Goal: Task Accomplishment & Management: Manage account settings

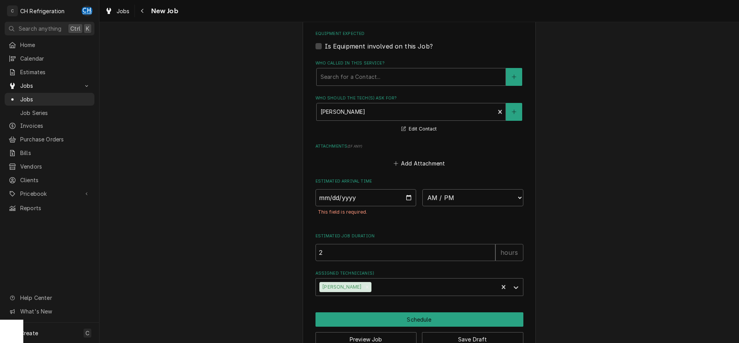
scroll to position [495, 0]
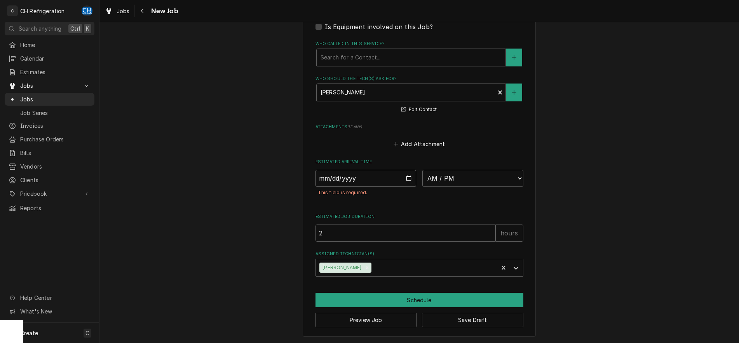
click at [409, 180] on input "Date" at bounding box center [366, 178] width 101 height 17
type input "2025-10-03"
click at [423, 170] on select "AM / PM 6:00 AM 6:15 AM 6:30 AM 6:45 AM 7:00 AM 7:15 AM 7:30 AM 7:45 AM 8:00 AM…" at bounding box center [473, 178] width 101 height 17
type textarea "x"
select select "15:00:00"
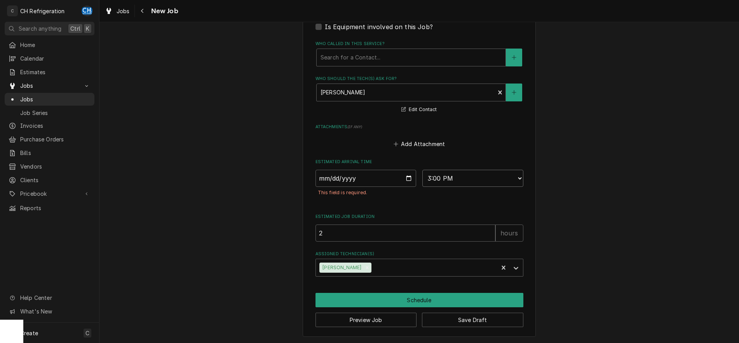
click option "3:00 PM" at bounding box center [0, 0] width 0 height 0
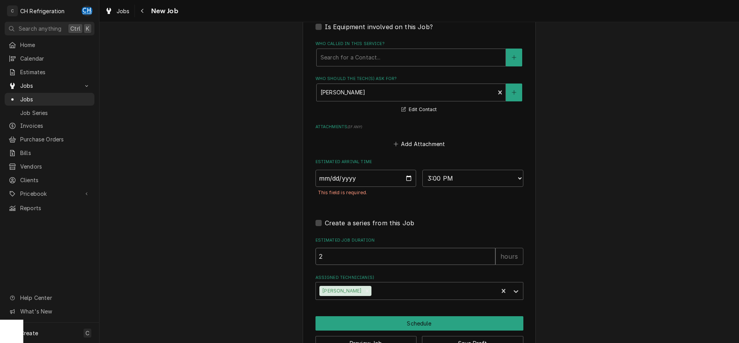
click at [379, 252] on input "2" at bounding box center [406, 256] width 180 height 17
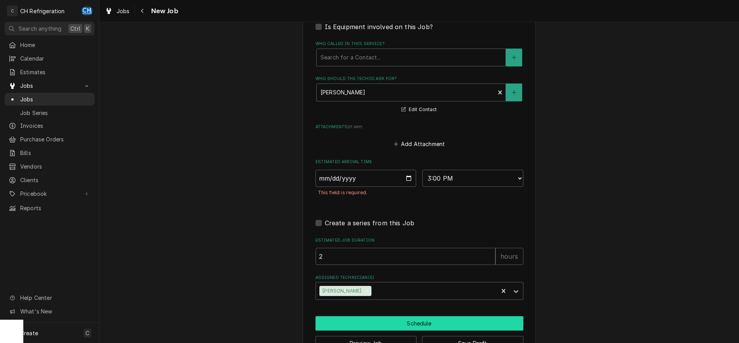
click at [412, 320] on button "Schedule" at bounding box center [420, 323] width 208 height 14
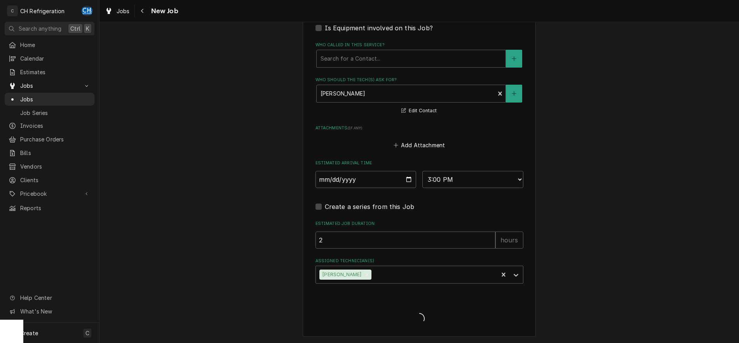
type textarea "x"
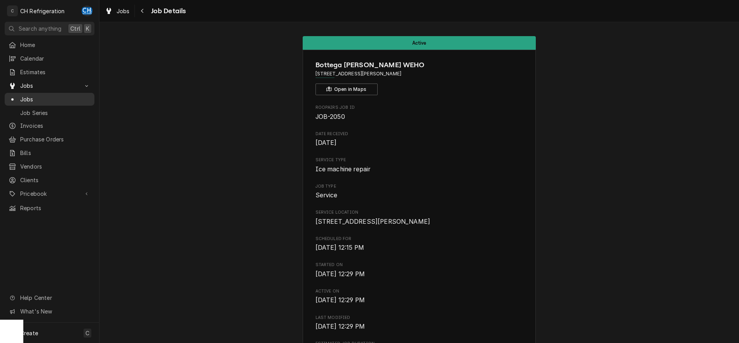
click at [32, 96] on span "Jobs" at bounding box center [55, 99] width 70 height 8
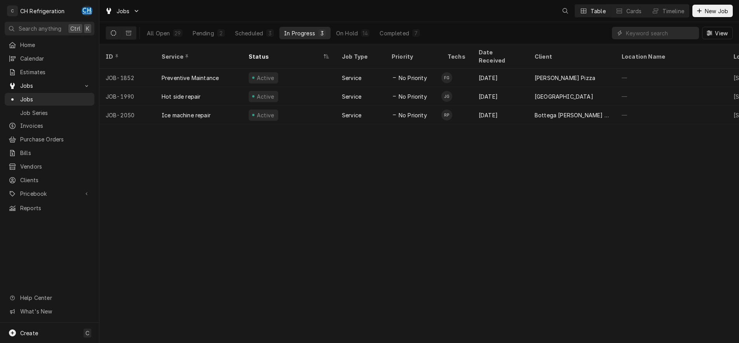
click at [248, 31] on div "Scheduled" at bounding box center [249, 33] width 28 height 8
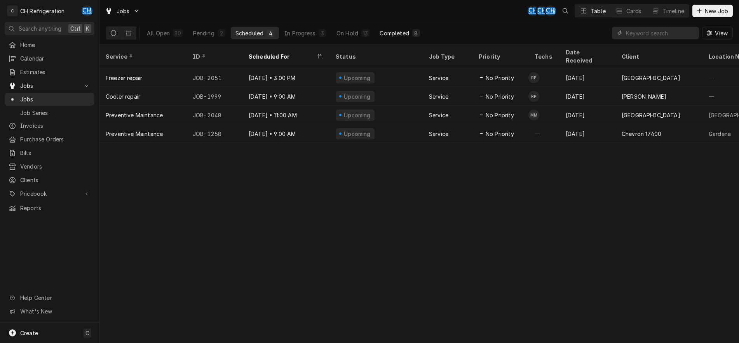
drag, startPoint x: 395, startPoint y: 25, endPoint x: 395, endPoint y: 31, distance: 6.6
click at [395, 26] on div "All Open 30 Pending 2 Scheduled 4 In Progress 3 On Hold 13 Completed 8" at bounding box center [283, 33] width 283 height 22
click at [395, 31] on div "Completed" at bounding box center [394, 33] width 29 height 8
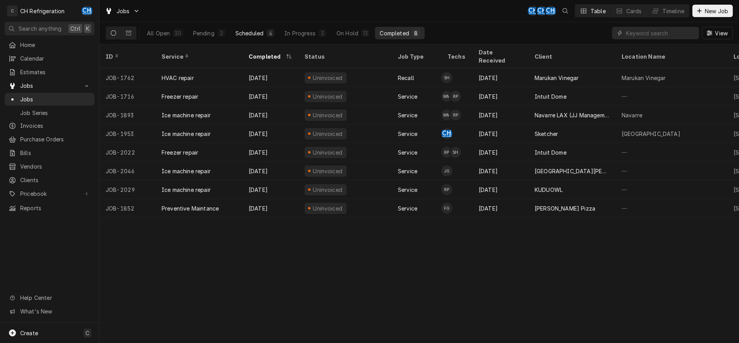
click at [264, 33] on button "Scheduled 4" at bounding box center [255, 33] width 48 height 12
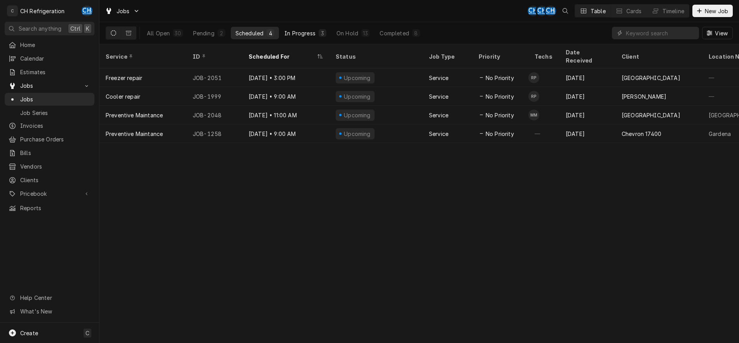
click at [307, 33] on div "In Progress" at bounding box center [300, 33] width 31 height 8
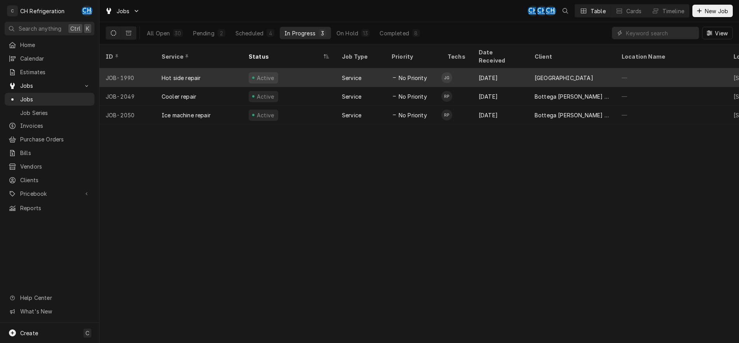
click at [499, 68] on div "Sep 22" at bounding box center [501, 77] width 56 height 19
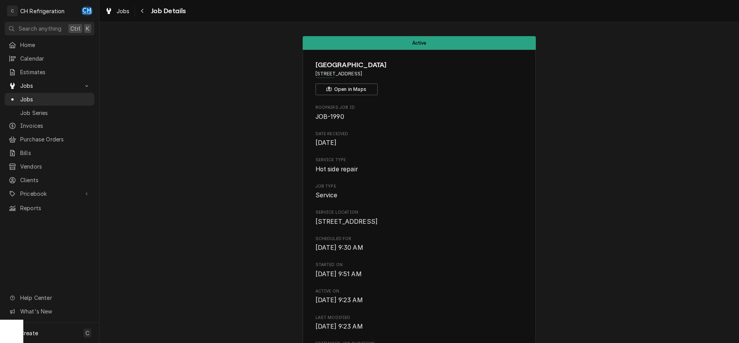
click at [21, 96] on span "Jobs" at bounding box center [55, 99] width 70 height 8
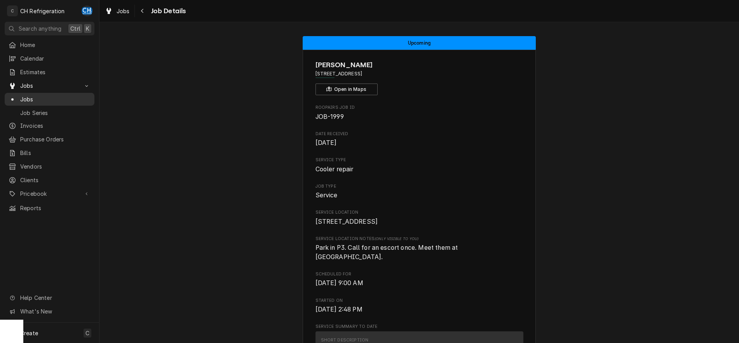
click at [30, 96] on span "Jobs" at bounding box center [55, 99] width 70 height 8
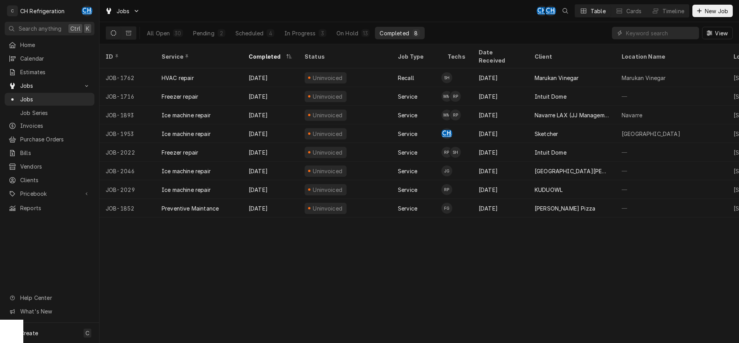
click at [351, 26] on div "All Open 30 Pending 2 Scheduled 4 In Progress 3 On Hold 13 Completed 8" at bounding box center [283, 33] width 283 height 22
click at [351, 30] on div "On Hold" at bounding box center [348, 33] width 22 height 8
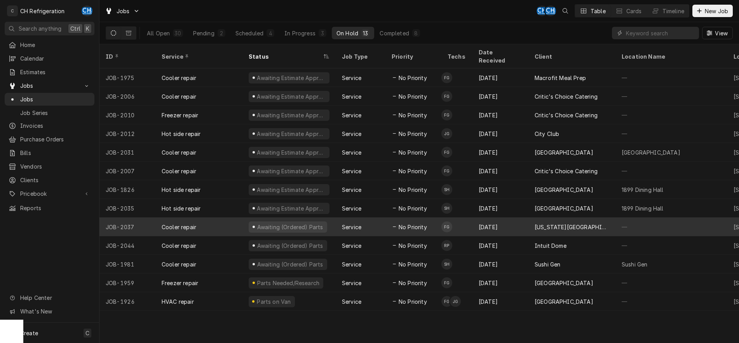
click at [512, 218] on div "Sep 30" at bounding box center [501, 227] width 56 height 19
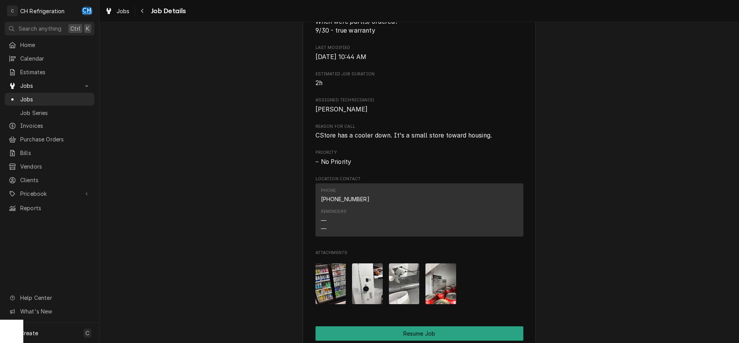
scroll to position [476, 0]
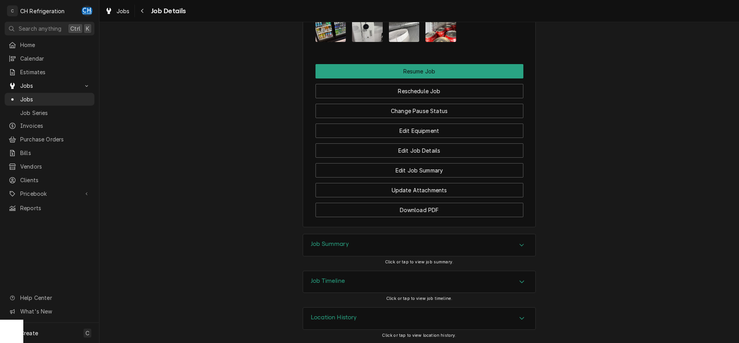
click at [409, 239] on div "Job Summary" at bounding box center [419, 245] width 232 height 22
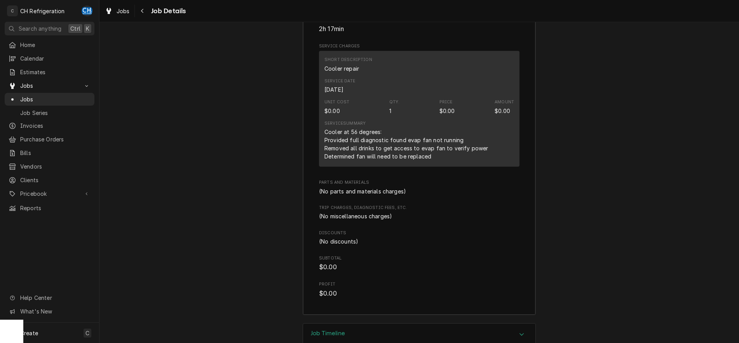
scroll to position [999, 0]
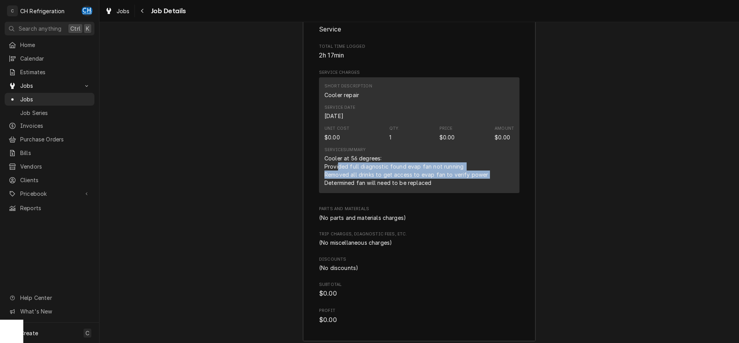
drag, startPoint x: 339, startPoint y: 164, endPoint x: 486, endPoint y: 174, distance: 147.3
click at [486, 174] on div "Service Summary Cooler at 56 degrees: Provided full diagnostic found evap fan n…" at bounding box center [420, 166] width 190 height 45
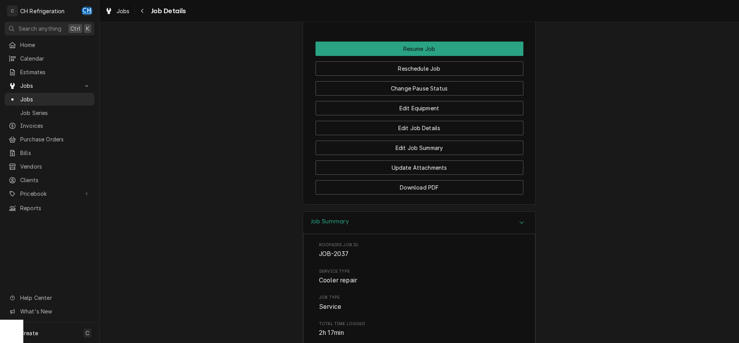
scroll to position [602, 0]
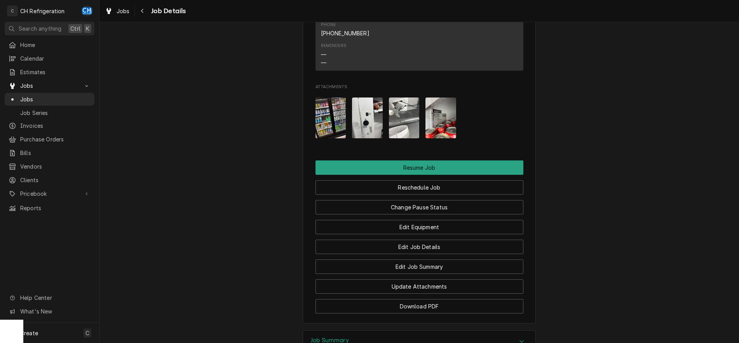
click at [432, 121] on img "Attachments" at bounding box center [441, 118] width 31 height 41
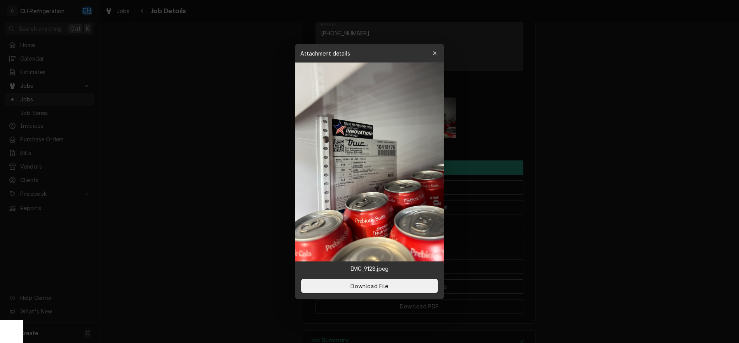
click at [592, 177] on div at bounding box center [369, 171] width 739 height 343
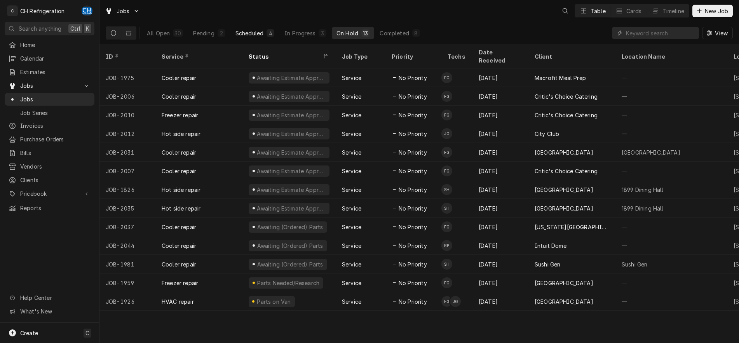
click at [251, 33] on div "Scheduled" at bounding box center [250, 33] width 28 height 8
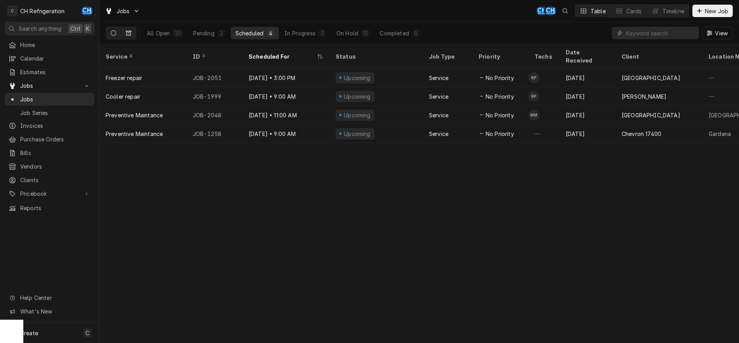
click at [128, 31] on icon "Dynamic Content Wrapper" at bounding box center [128, 33] width 5 height 5
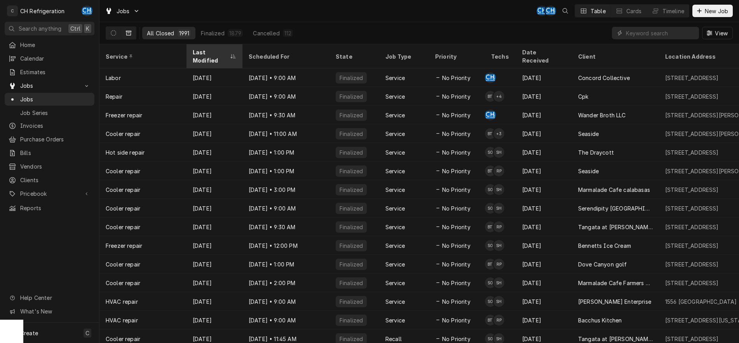
click at [199, 49] on div "Last Modified" at bounding box center [211, 56] width 36 height 16
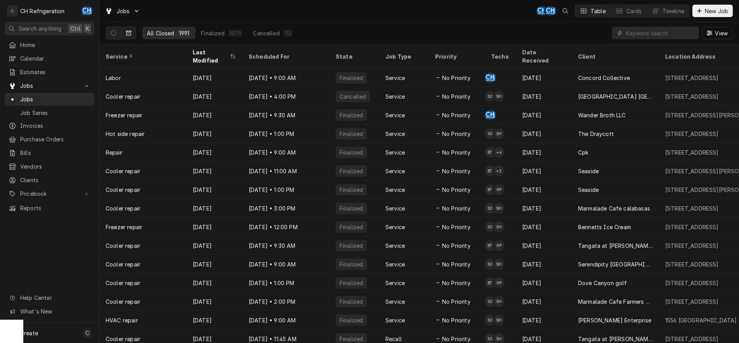
click at [199, 49] on div "Last Modified" at bounding box center [211, 56] width 36 height 16
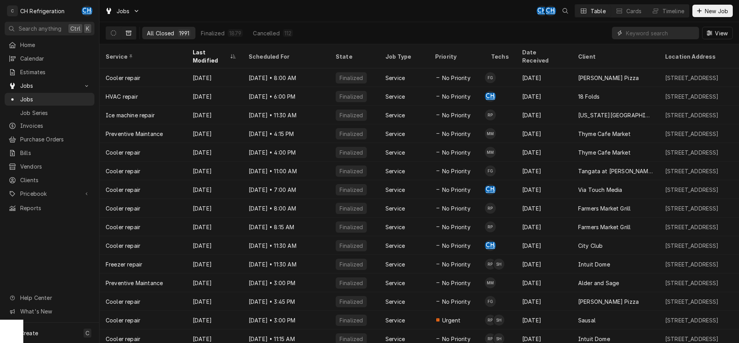
click at [639, 32] on input "Dynamic Content Wrapper" at bounding box center [660, 33] width 69 height 12
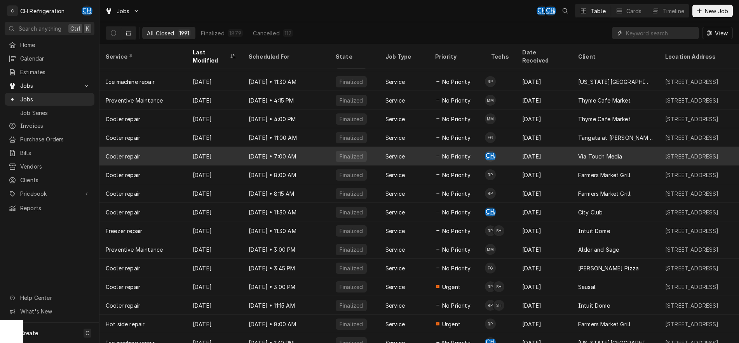
scroll to position [40, 0]
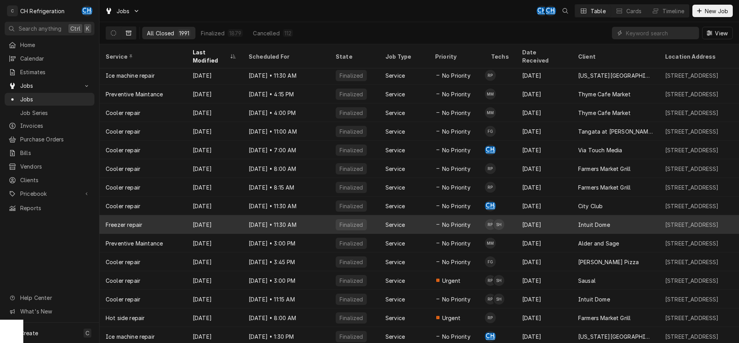
click at [222, 215] on div "Oct 1" at bounding box center [215, 224] width 56 height 19
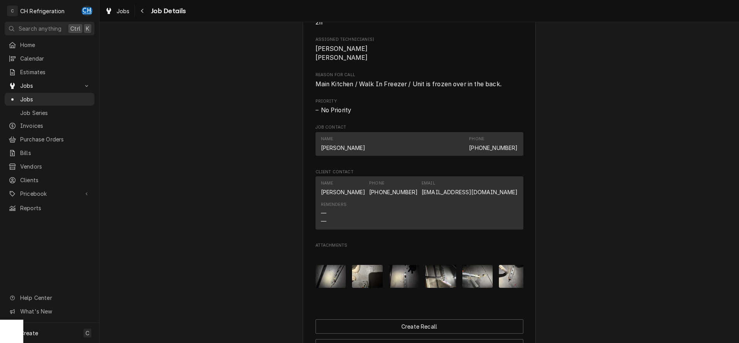
scroll to position [503, 0]
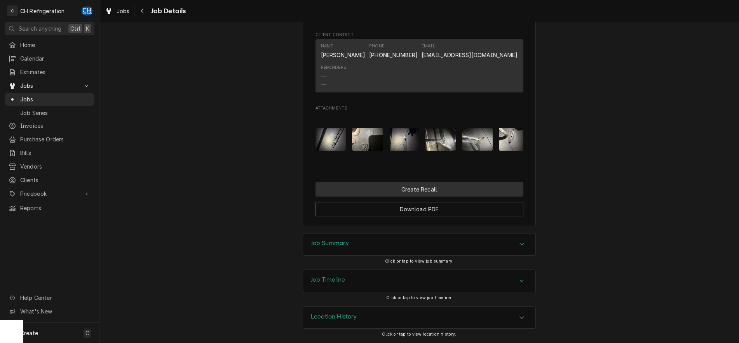
click at [438, 184] on button "Create Recall" at bounding box center [420, 189] width 208 height 14
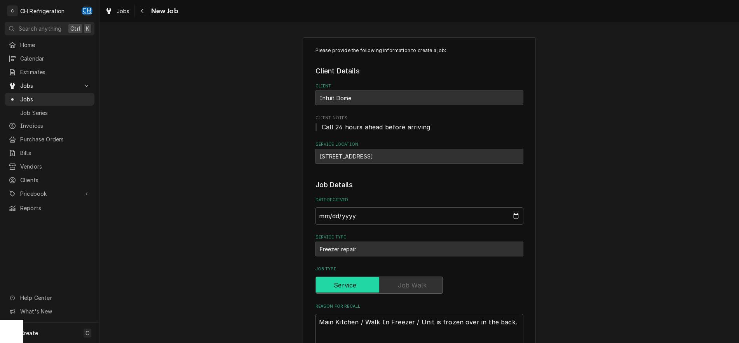
type textarea "x"
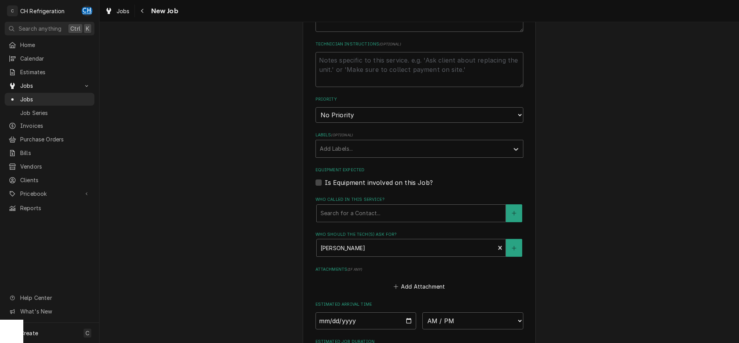
scroll to position [159, 0]
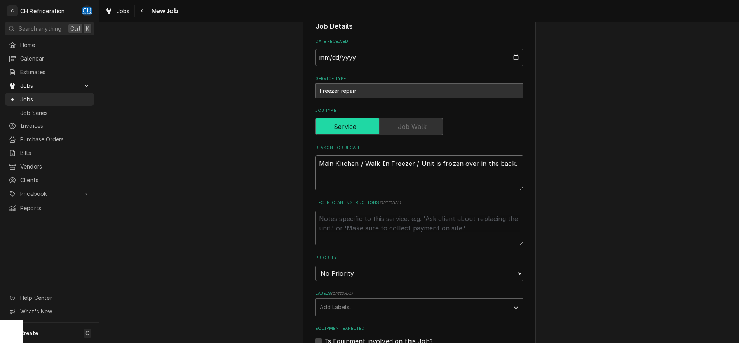
click at [515, 164] on textarea "Main Kitchen / Walk In Freezer / Unit is frozen over in the back." at bounding box center [420, 173] width 208 height 35
click at [323, 226] on textarea "Technician Instructions ( optional )" at bounding box center [420, 228] width 208 height 35
type textarea "n"
type textarea "x"
type textarea "no"
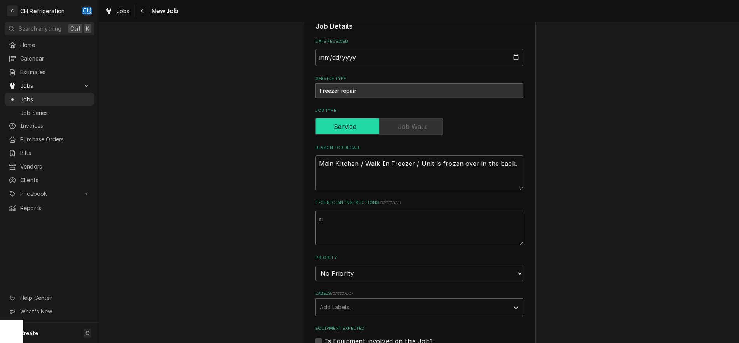
type textarea "x"
type textarea "not"
type textarea "x"
type textarea "note"
type textarea "x"
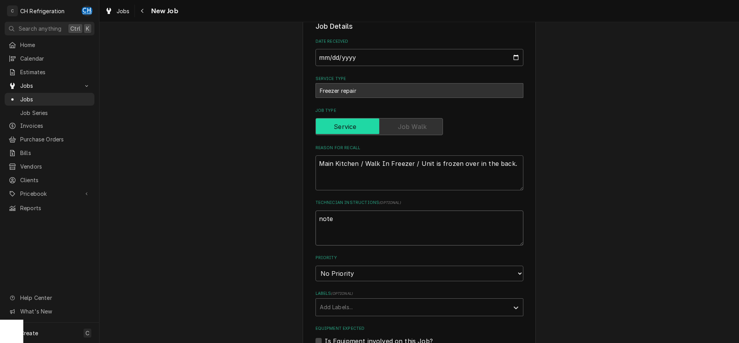
type textarea "note"
type textarea "x"
type textarea "note f"
type textarea "x"
type textarea "note fr"
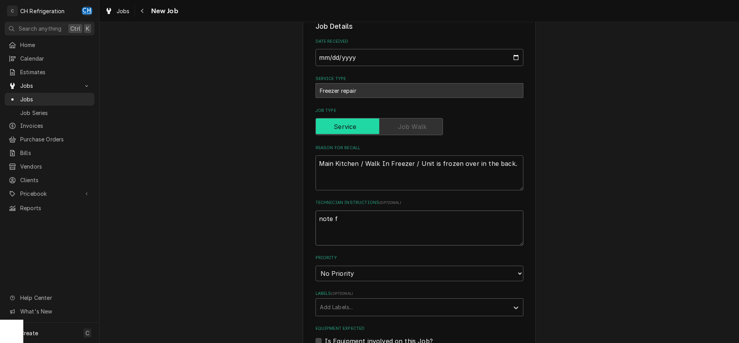
type textarea "x"
type textarea "note fro"
type textarea "x"
type textarea "note from"
type textarea "x"
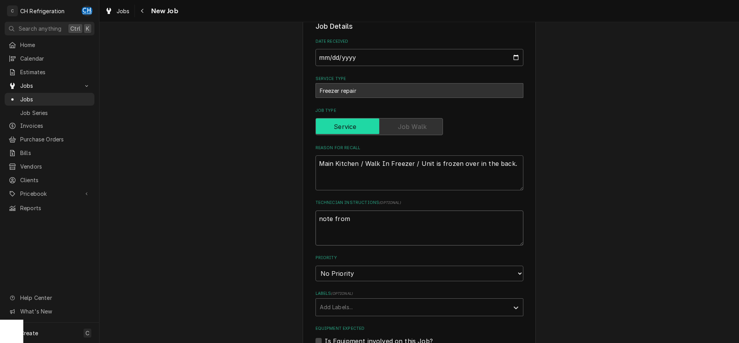
type textarea "note from"
type textarea "x"
type textarea "note from e"
type textarea "x"
type textarea "note from er"
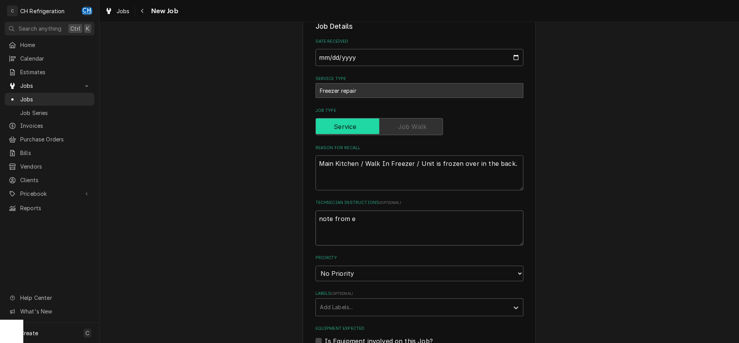
type textarea "x"
type textarea "note from ern"
type textarea "x"
type textarea "note from erne"
type textarea "x"
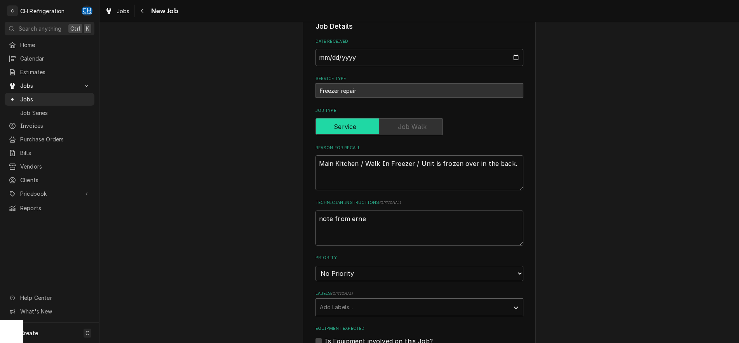
type textarea "note from ernes"
type textarea "x"
type textarea "note from ernest"
type textarea "x"
type textarea "note from ernesto"
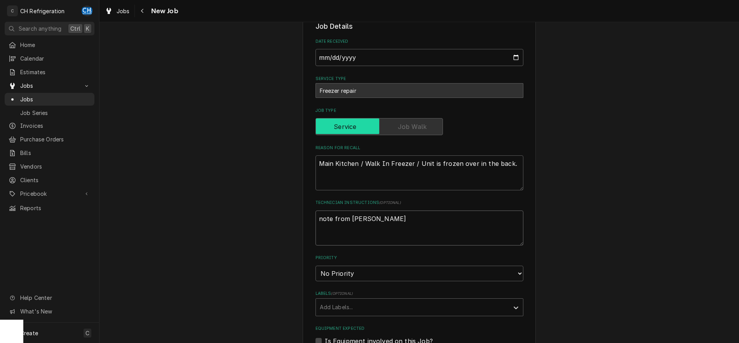
type textarea "x"
type textarea "note from ernesto"
type textarea "x"
type textarea "note from ernesto ""
type textarea "x"
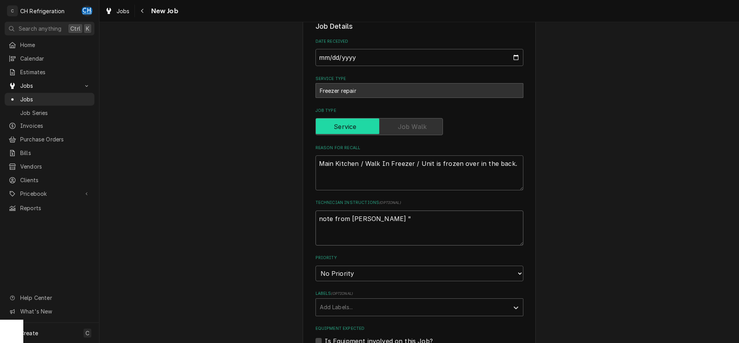
type textarea "note from ernesto ""
type textarea "x"
paste textarea "The culinary walk-in freezer is still having issues keeping proper. The unit is…"
type textarea "note from ernesto " The culinary walk-in freezer is still having issues keeping…"
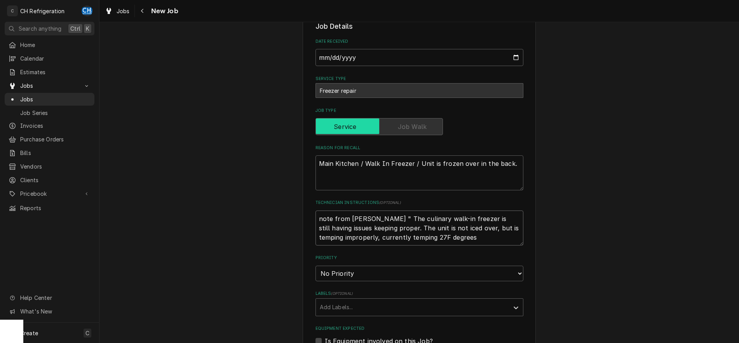
type textarea "x"
type textarea "note from ernesto " The culinary walk-in freezer is still having issues keeping…"
type textarea "x"
type textarea "note from ernesto " The culinary walk-in freezer is still having issues keeping…"
type textarea "x"
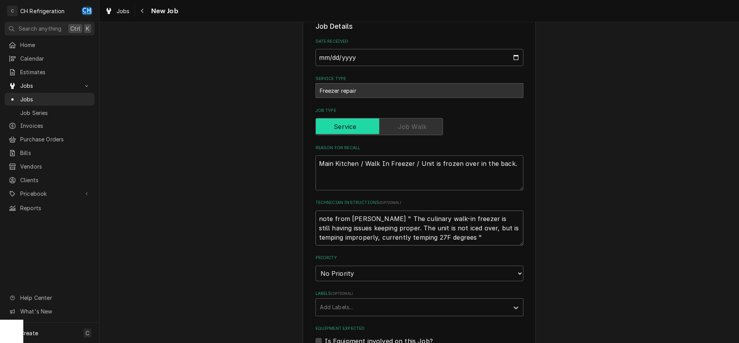
type textarea "note from ernesto " The culinary walk-in freezer is still having issues keeping…"
type textarea "x"
click at [374, 220] on textarea "note from ernesto " The culinary walk-in freezer is still having issues keeping…" at bounding box center [420, 228] width 208 height 35
type textarea "note from ernesto " The culinary walk-in freezer is still having issues keeping…"
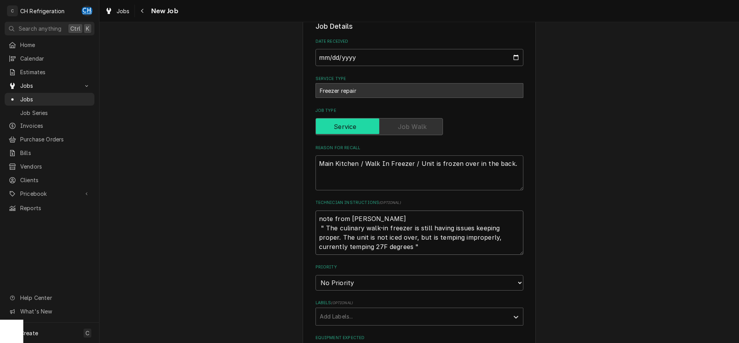
type textarea "x"
click at [500, 252] on textarea "note from ernesto " The culinary walk-in freezer is still having issues keeping…" at bounding box center [420, 233] width 208 height 44
click at [362, 220] on textarea "note from ernesto " The culinary walk-in freezer is still having issues keeping…" at bounding box center [420, 233] width 208 height 44
type textarea "note from Ernesto " The culinary walk-in freezer is still having issues keeping…"
type textarea "x"
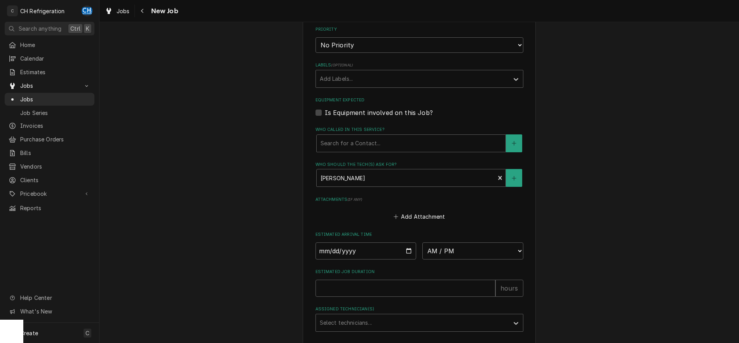
scroll to position [452, 0]
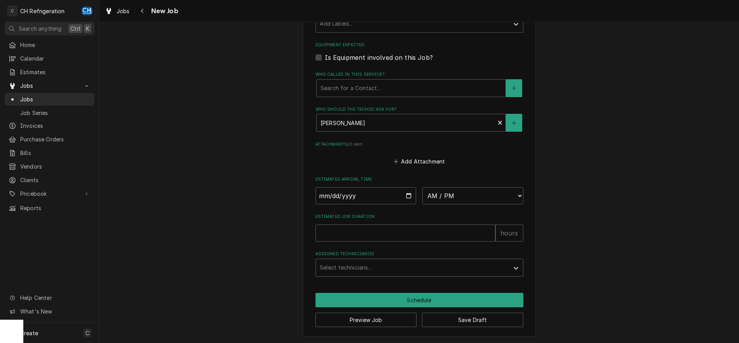
type textarea "note from Ernesto " The culinary walk-in freezer is still having issues keeping…"
click at [407, 194] on input "Date" at bounding box center [366, 195] width 101 height 17
type input "2025-10-06"
type textarea "x"
click at [423, 187] on select "AM / PM 6:00 AM 6:15 AM 6:30 AM 6:45 AM 7:00 AM 7:15 AM 7:30 AM 7:45 AM 8:00 AM…" at bounding box center [473, 195] width 101 height 17
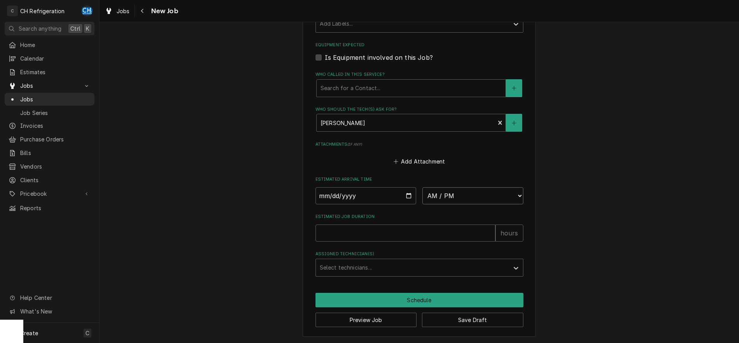
select select "12:00:00"
click option "12:00 PM" at bounding box center [0, 0] width 0 height 0
click at [377, 232] on input "Estimated Job Duration" at bounding box center [406, 233] width 180 height 17
type textarea "x"
type input "2"
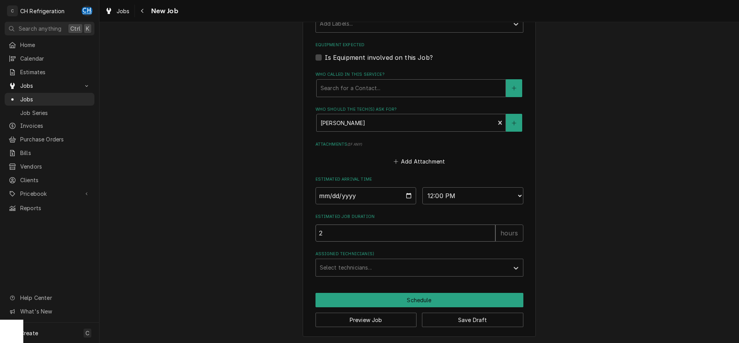
type textarea "x"
type input "2"
click at [343, 266] on div "Assigned Technician(s)" at bounding box center [412, 268] width 185 height 14
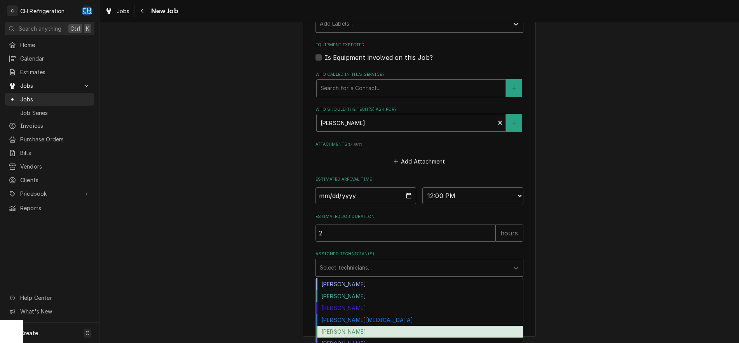
click at [360, 328] on div "Ruben Perez" at bounding box center [419, 332] width 207 height 12
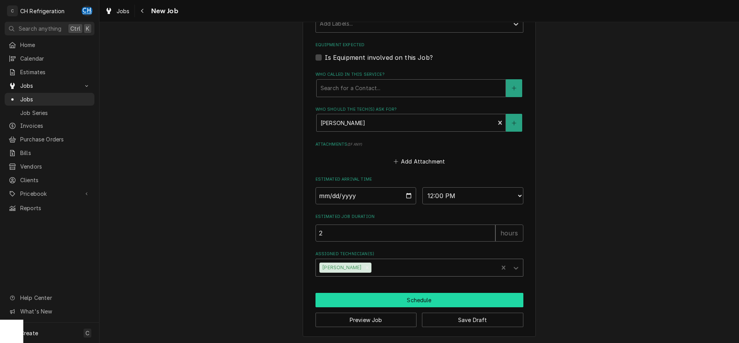
click at [392, 297] on button "Schedule" at bounding box center [420, 300] width 208 height 14
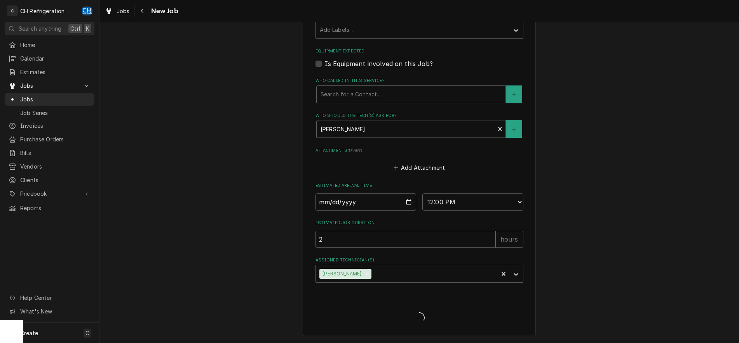
scroll to position [445, 0]
type textarea "x"
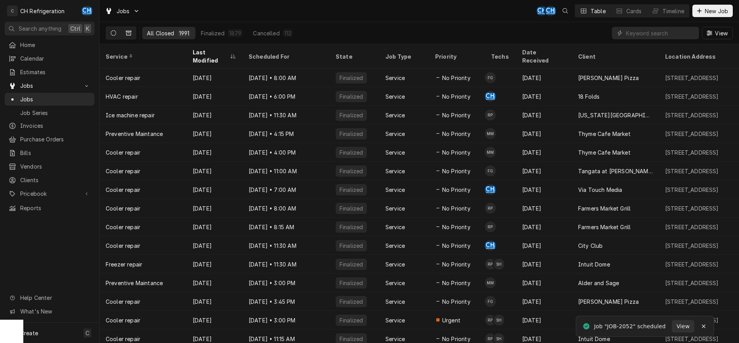
click at [116, 31] on icon "Dynamic Content Wrapper" at bounding box center [113, 32] width 5 height 5
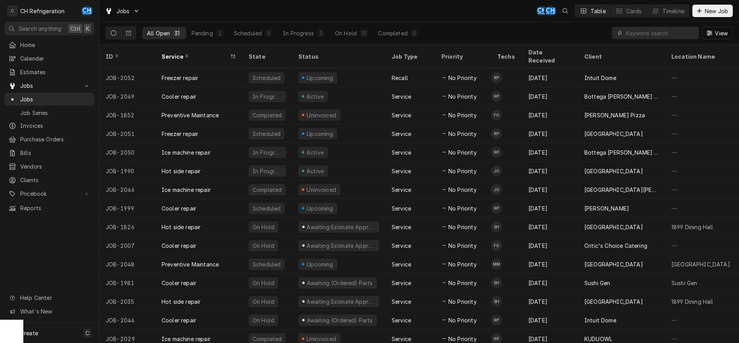
click at [399, 39] on div "All Open 31 Pending 2 Scheduled 5 In Progress 3 On Hold 13 Completed 8" at bounding box center [282, 33] width 281 height 22
click at [403, 30] on div "Completed" at bounding box center [392, 33] width 29 height 8
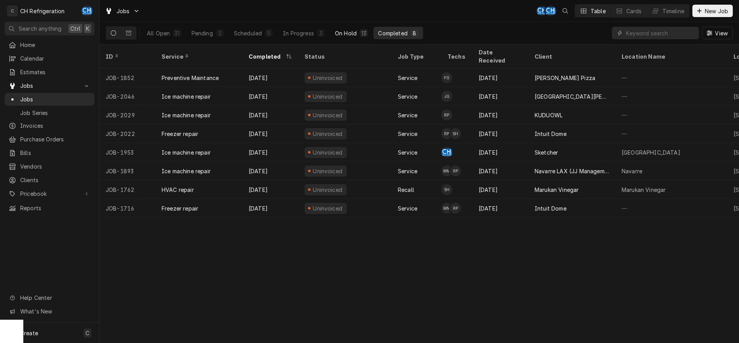
click at [346, 33] on div "On Hold" at bounding box center [346, 33] width 22 height 8
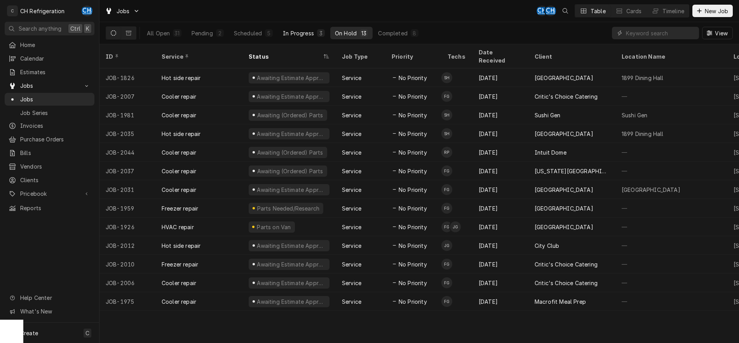
click at [305, 35] on div "In Progress" at bounding box center [298, 33] width 31 height 8
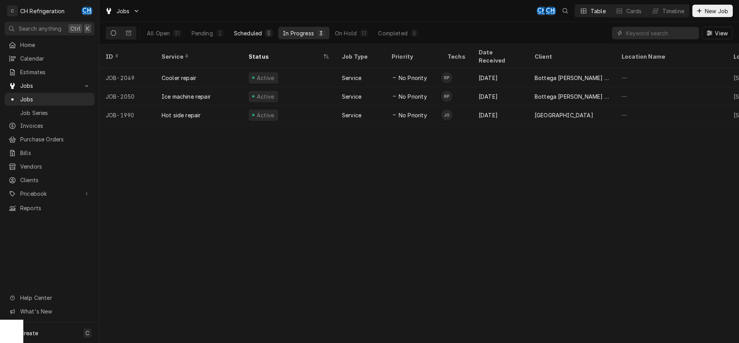
click at [261, 33] on div "Scheduled" at bounding box center [248, 33] width 28 height 8
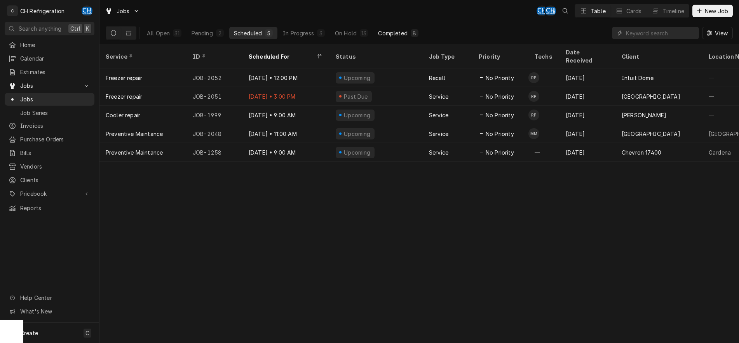
click at [399, 35] on div "Completed" at bounding box center [392, 33] width 29 height 8
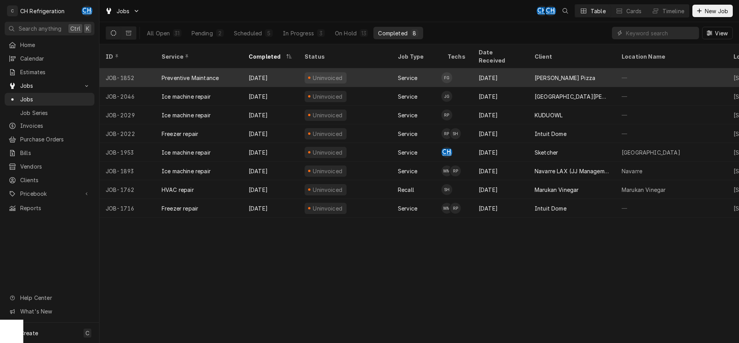
click at [544, 74] on div "[PERSON_NAME] Pizza" at bounding box center [572, 77] width 87 height 19
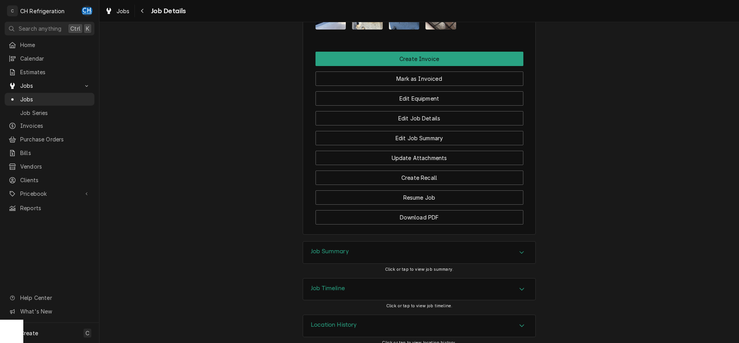
scroll to position [533, 0]
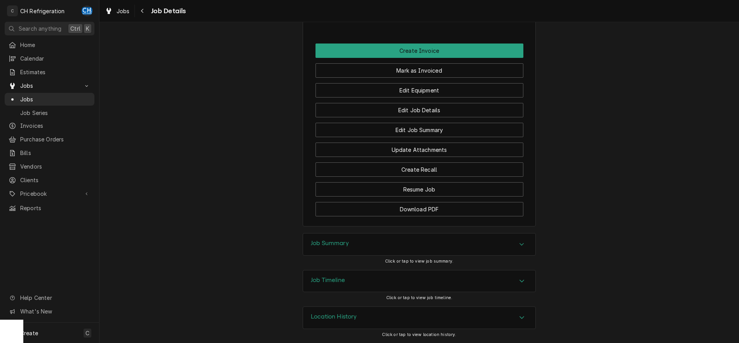
drag, startPoint x: 404, startPoint y: 246, endPoint x: 451, endPoint y: 240, distance: 47.0
click at [405, 245] on div "Job Summary" at bounding box center [419, 245] width 232 height 22
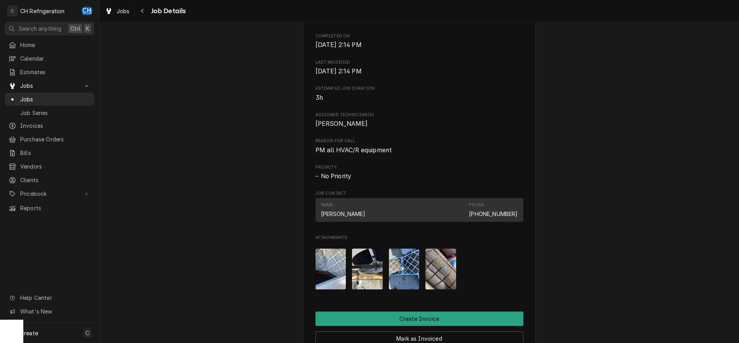
scroll to position [374, 0]
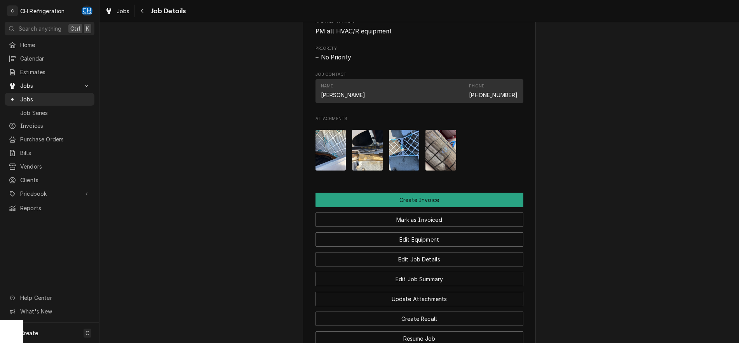
click at [414, 156] on img "Attachments" at bounding box center [404, 150] width 31 height 41
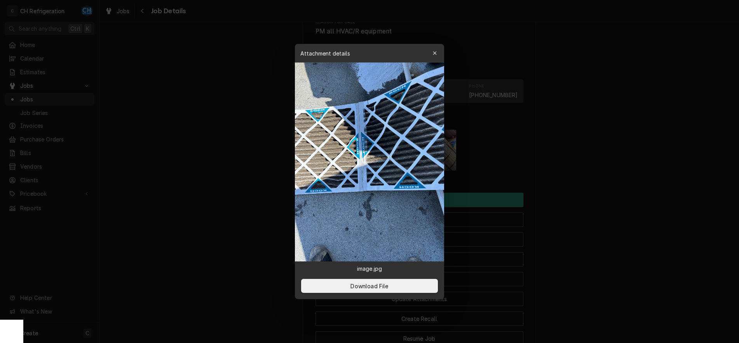
click at [633, 179] on div at bounding box center [369, 171] width 739 height 343
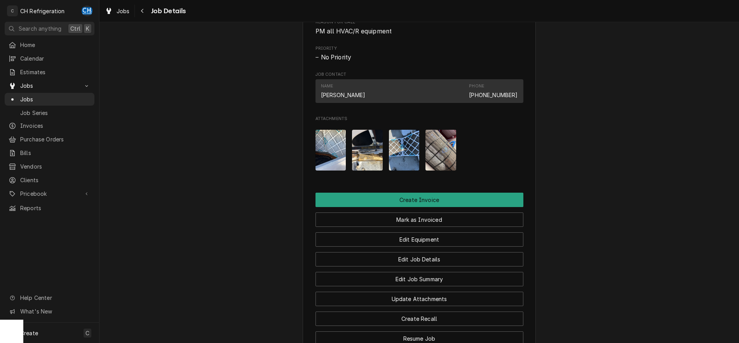
click at [357, 163] on img "Attachments" at bounding box center [367, 150] width 31 height 41
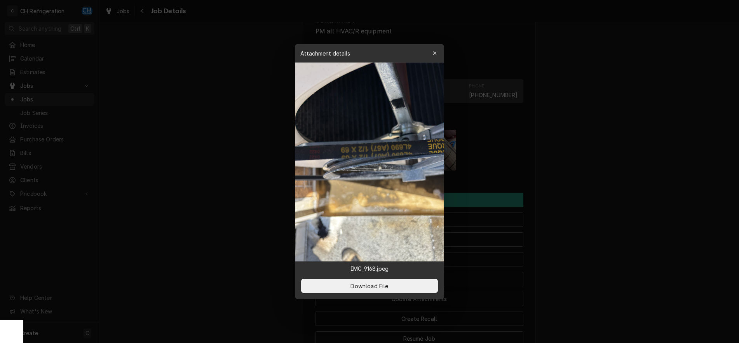
click at [657, 180] on div at bounding box center [369, 171] width 739 height 343
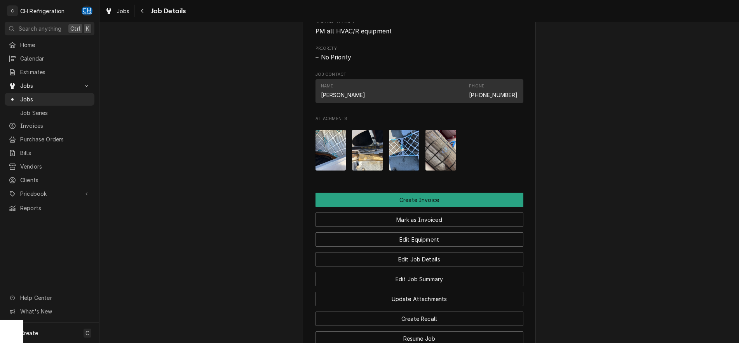
click at [336, 167] on img "Attachments" at bounding box center [331, 150] width 31 height 41
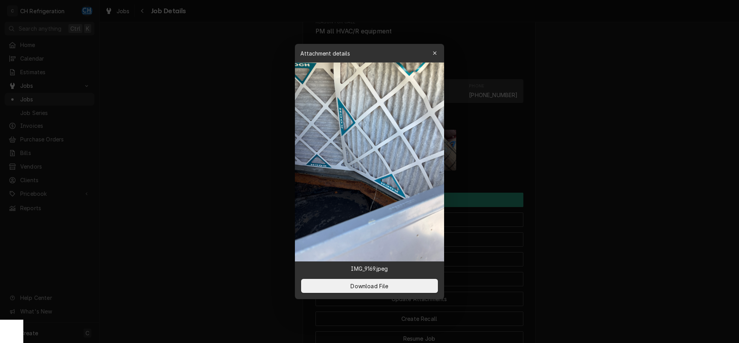
click at [623, 175] on div at bounding box center [369, 171] width 739 height 343
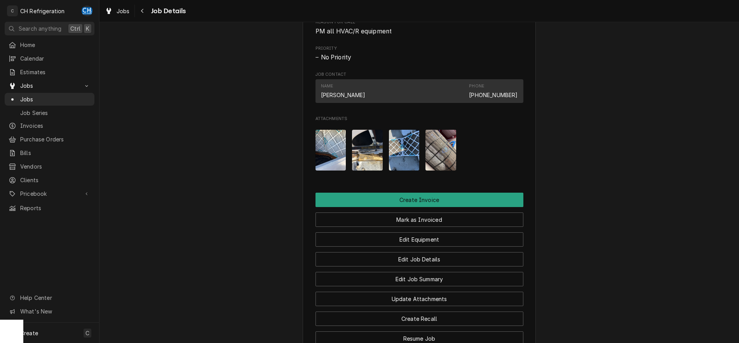
click at [409, 157] on img "Attachments" at bounding box center [404, 150] width 31 height 41
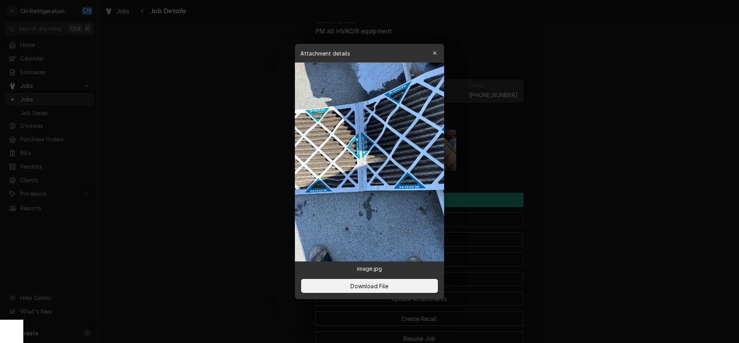
click at [603, 168] on div at bounding box center [369, 171] width 739 height 343
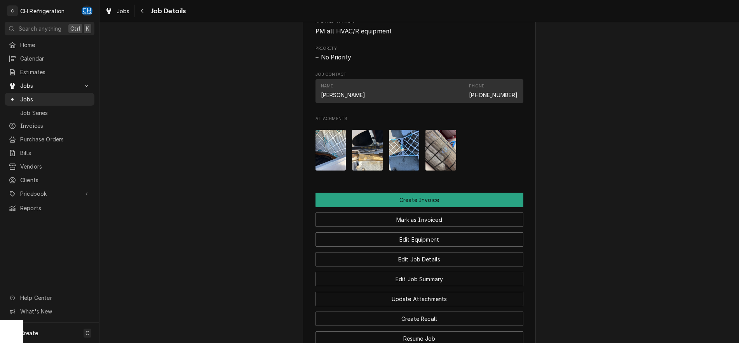
click at [418, 163] on img "Attachments" at bounding box center [404, 150] width 31 height 41
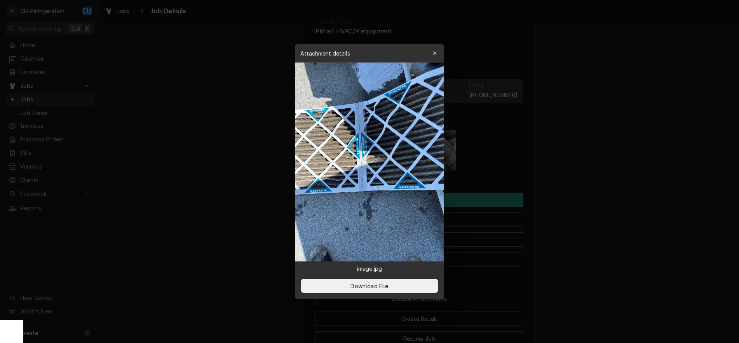
click at [453, 162] on div at bounding box center [369, 171] width 739 height 343
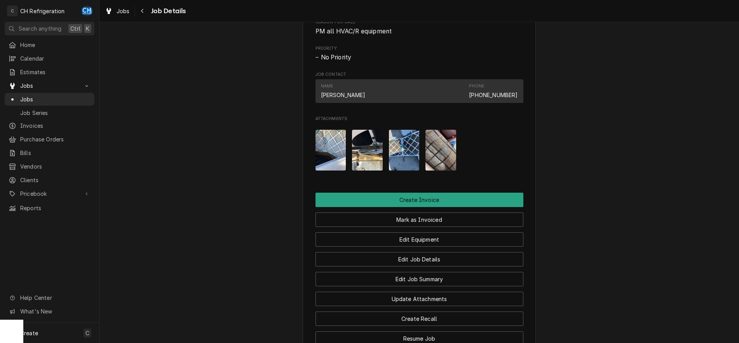
click at [413, 165] on img "Attachments" at bounding box center [404, 150] width 31 height 41
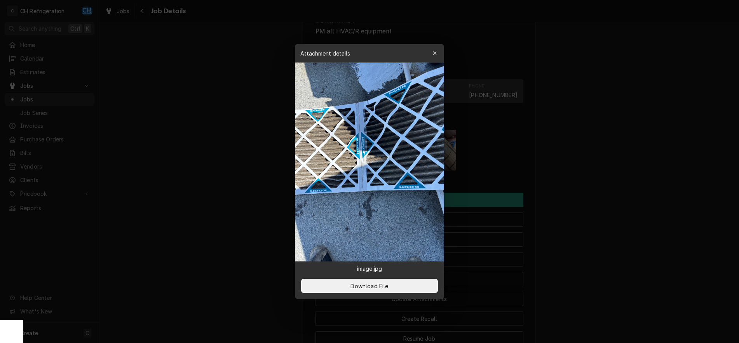
click at [593, 175] on div at bounding box center [369, 171] width 739 height 343
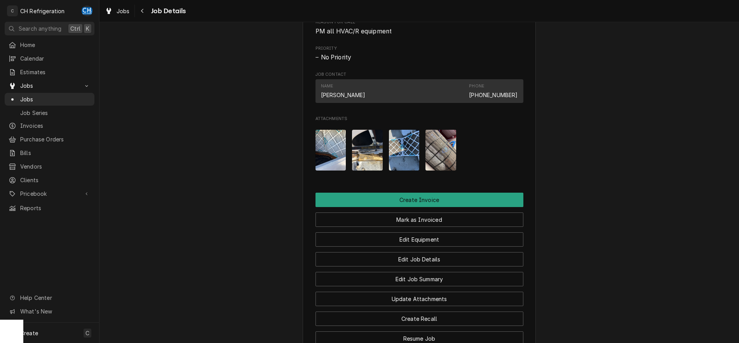
click at [460, 168] on div "Attachments" at bounding box center [420, 150] width 208 height 53
click at [444, 166] on img "Attachments" at bounding box center [441, 150] width 31 height 41
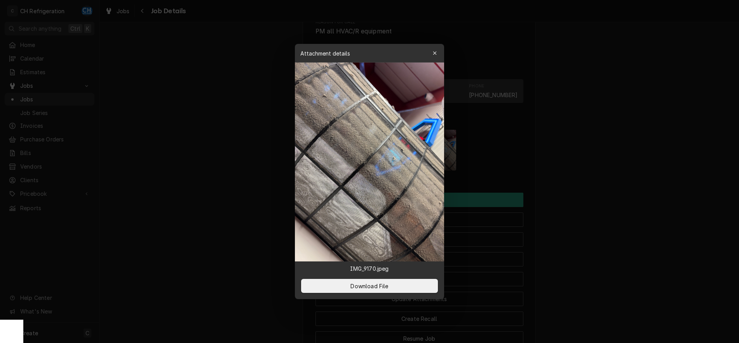
click at [581, 161] on div at bounding box center [369, 171] width 739 height 343
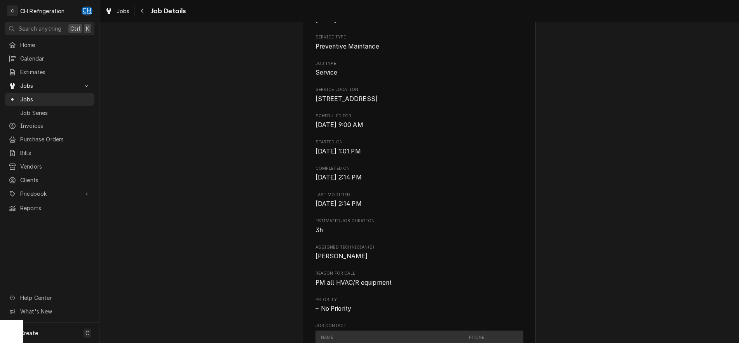
scroll to position [0, 0]
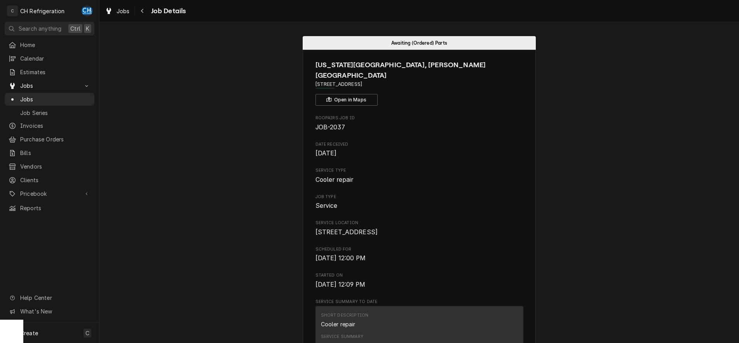
scroll to position [602, 0]
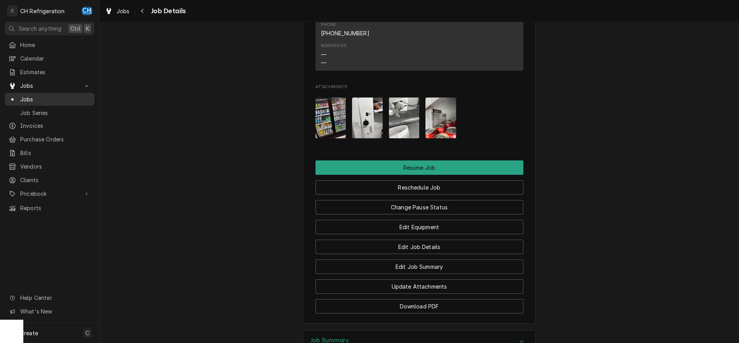
click at [35, 97] on span "Jobs" at bounding box center [55, 99] width 70 height 8
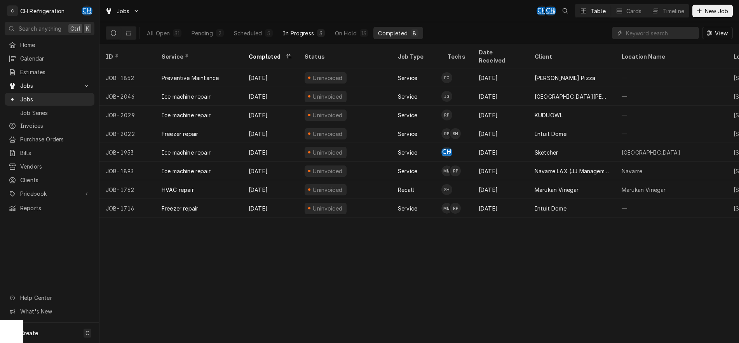
click at [301, 31] on div "In Progress" at bounding box center [298, 33] width 31 height 8
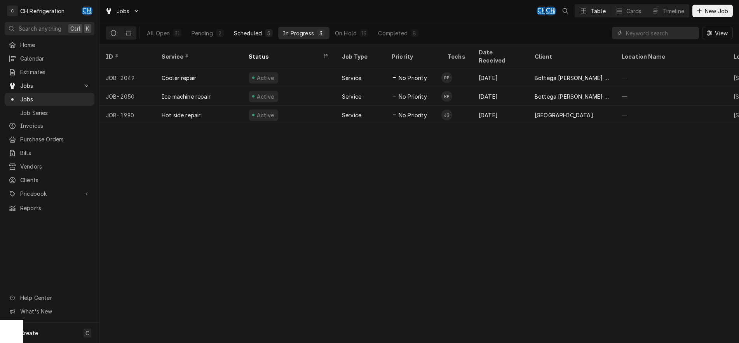
click at [250, 35] on div "Scheduled" at bounding box center [248, 33] width 28 height 8
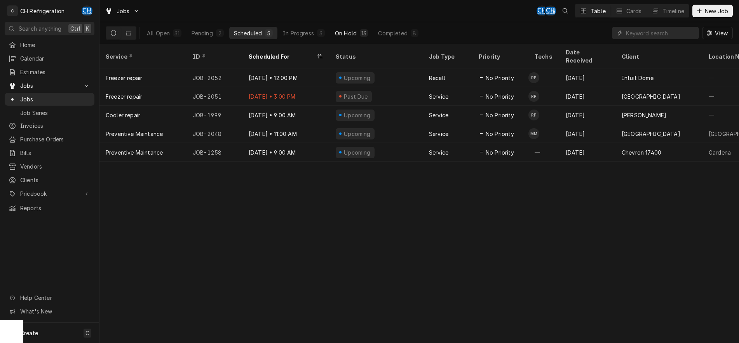
click at [355, 35] on div "On Hold" at bounding box center [346, 33] width 22 height 8
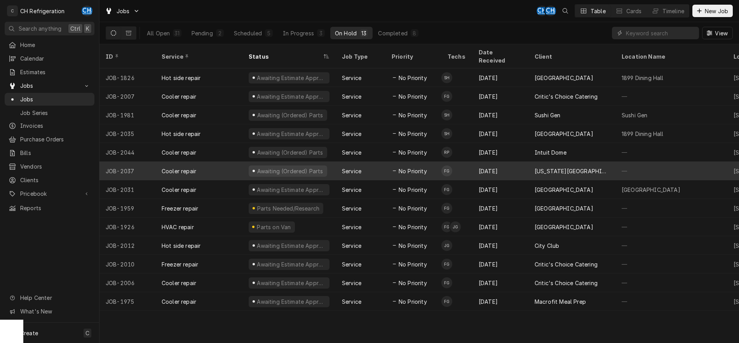
click at [569, 166] on div "[US_STATE][GEOGRAPHIC_DATA], [PERSON_NAME][GEOGRAPHIC_DATA]" at bounding box center [572, 171] width 87 height 19
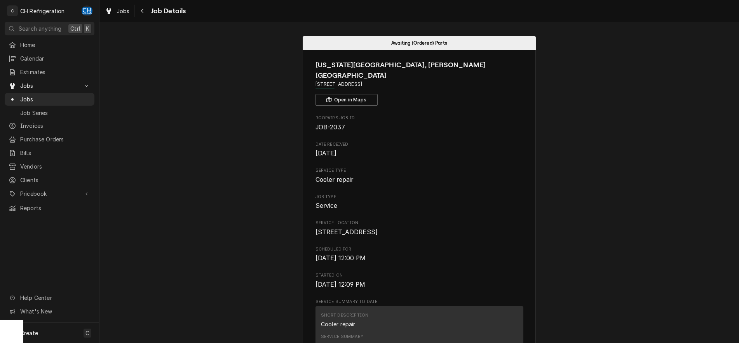
scroll to position [278, 0]
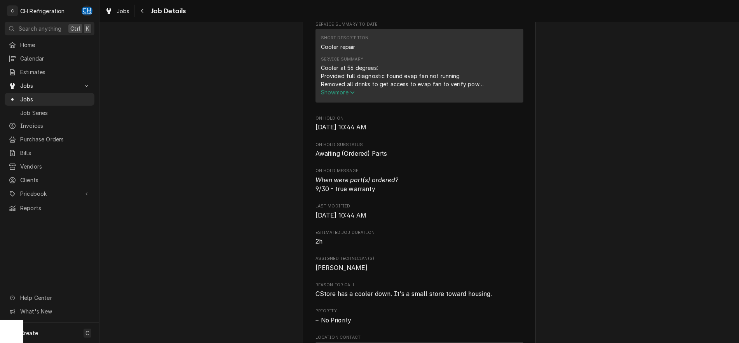
click at [351, 91] on span "Show more" at bounding box center [338, 92] width 34 height 7
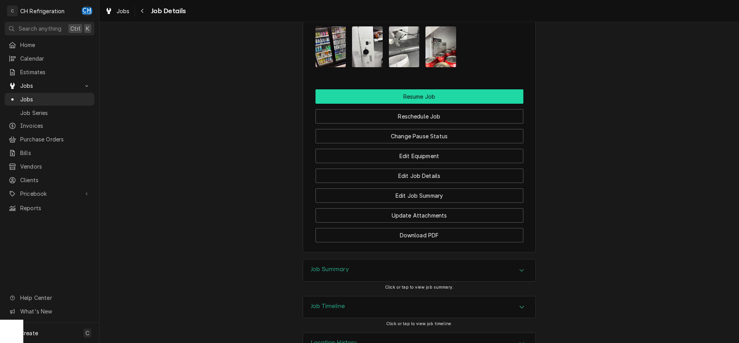
scroll to position [667, 0]
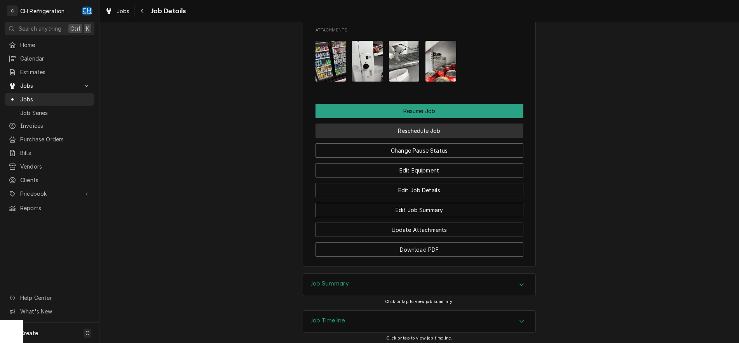
click at [439, 125] on button "Reschedule Job" at bounding box center [420, 131] width 208 height 14
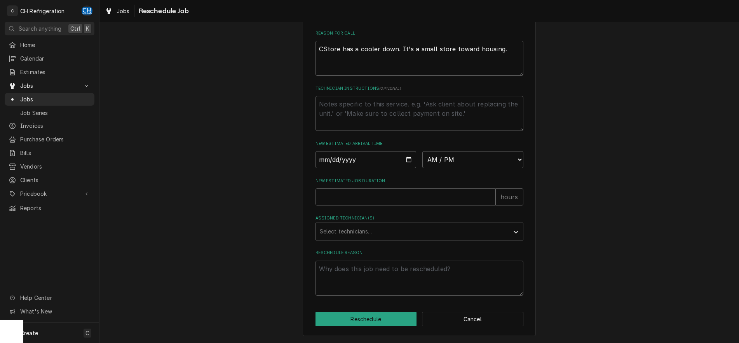
scroll to position [229, 0]
click at [409, 157] on input "Date" at bounding box center [366, 159] width 101 height 17
type input "2025-10-06"
type textarea "x"
click at [423, 151] on select "AM / PM 6:00 AM 6:15 AM 6:30 AM 6:45 AM 7:00 AM 7:15 AM 7:30 AM 7:45 AM 8:00 AM…" at bounding box center [473, 159] width 101 height 17
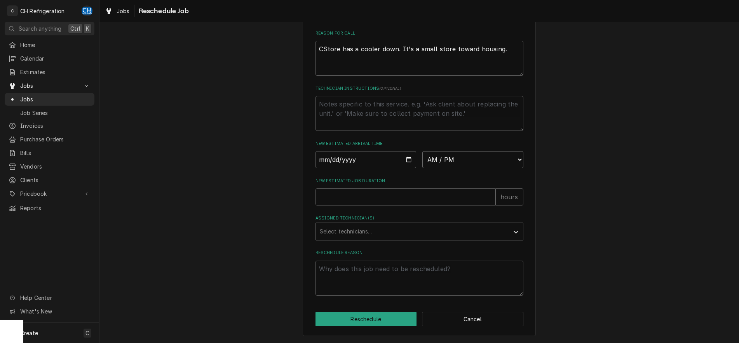
select select "09:30:00"
click option "9:30 AM" at bounding box center [0, 0] width 0 height 0
click at [381, 202] on input "New Estimated Job Duration" at bounding box center [406, 197] width 180 height 17
type textarea "x"
type input "2"
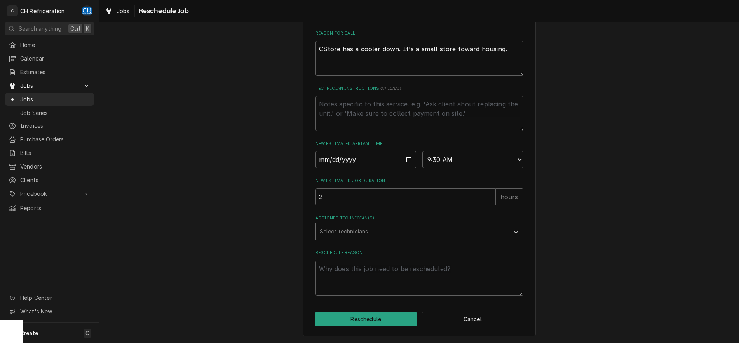
click at [363, 232] on div "Assigned Technician(s)" at bounding box center [412, 232] width 185 height 14
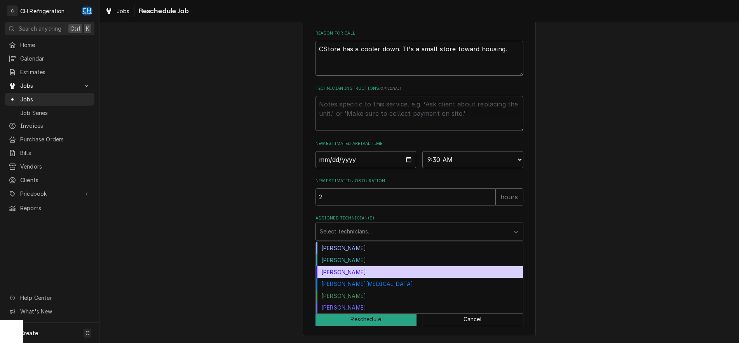
click at [366, 263] on div "[PERSON_NAME]" at bounding box center [419, 260] width 207 height 12
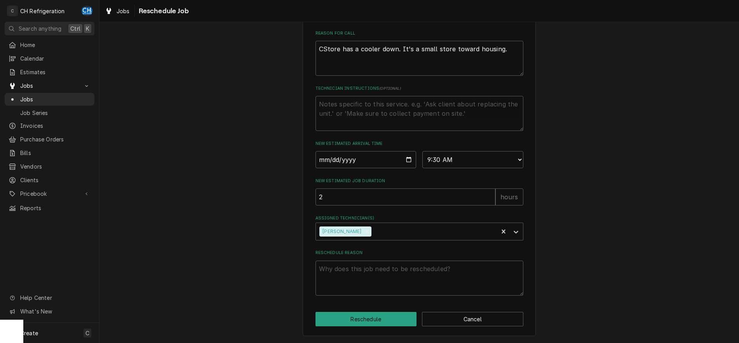
click at [366, 260] on div "Reschedule Reason" at bounding box center [420, 272] width 208 height 45
click at [367, 269] on textarea "Reschedule Reason" at bounding box center [420, 278] width 208 height 35
type textarea "x"
type textarea "p"
type textarea "x"
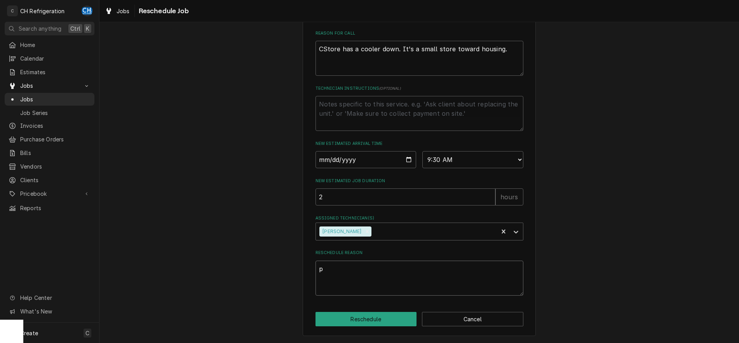
type textarea "pa"
type textarea "x"
type textarea "par"
type textarea "x"
type textarea "part"
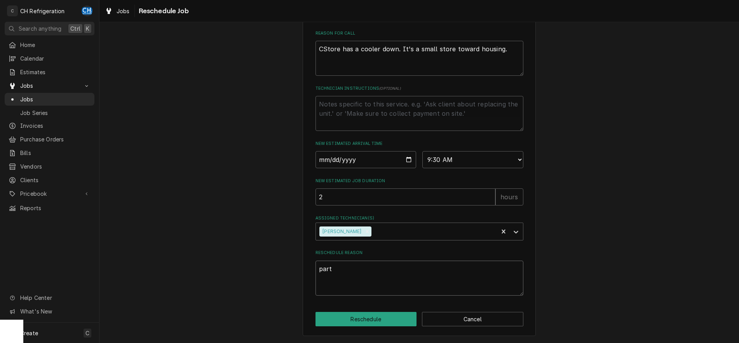
type textarea "x"
type textarea "parts"
type textarea "x"
type textarea "parts"
type textarea "x"
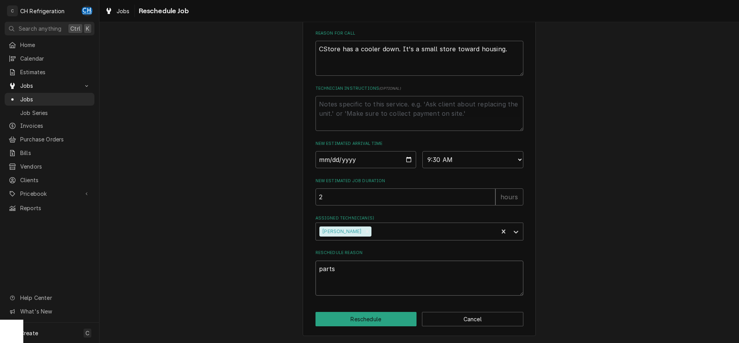
type textarea "parts"
type textarea "x"
type textarea "part"
type textarea "x"
type textarea "par"
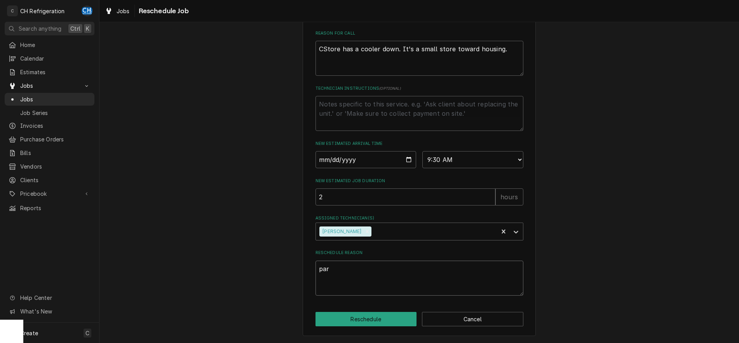
type textarea "x"
type textarea "pa"
type textarea "x"
type textarea "p"
type textarea "x"
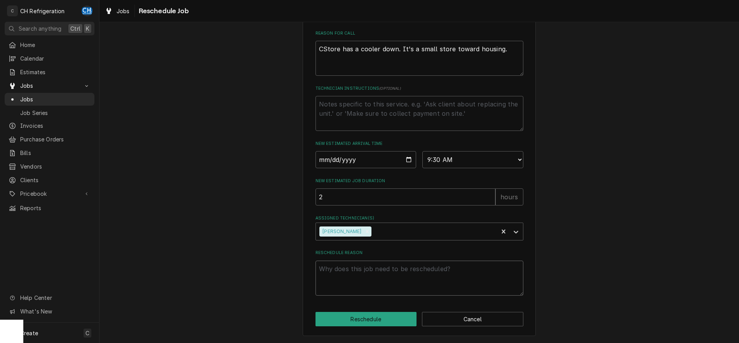
type textarea "f"
type textarea "x"
type textarea "fd"
type textarea "x"
type textarea "fda"
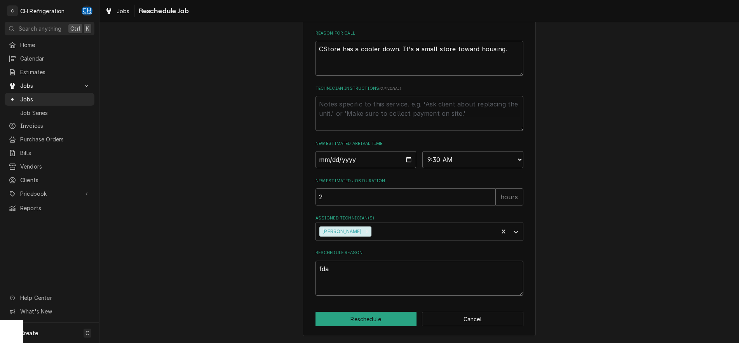
type textarea "x"
type textarea "fd"
type textarea "x"
type textarea "f"
type textarea "x"
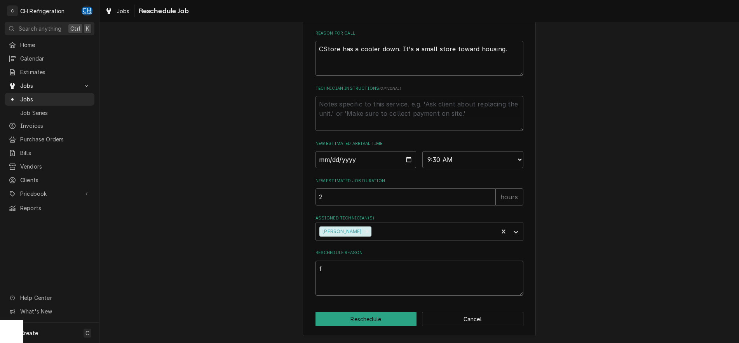
type textarea "fa"
type textarea "x"
type textarea "fan"
type textarea "x"
type textarea "fan"
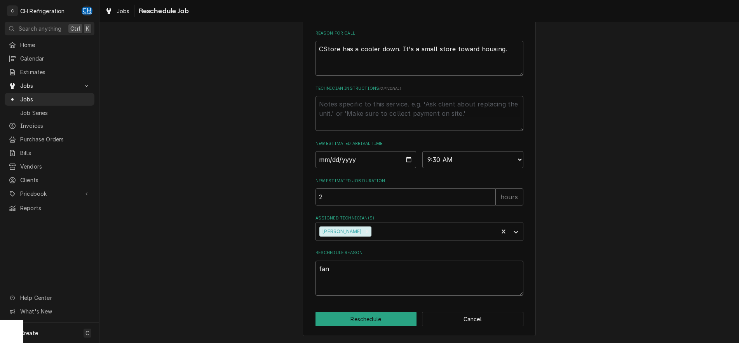
type textarea "x"
type textarea "fan m"
type textarea "x"
type textarea "fan mo"
type textarea "x"
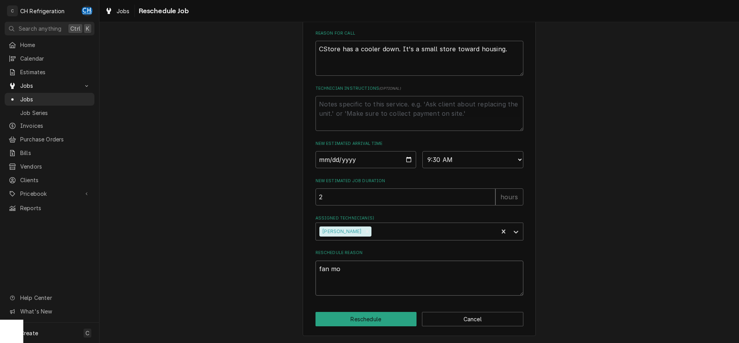
type textarea "fan mot"
type textarea "x"
type textarea "fan moto"
type textarea "x"
type textarea "fan motor"
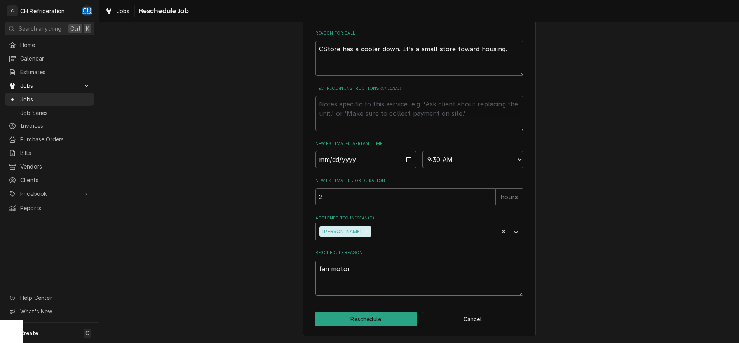
type textarea "x"
type textarea "fan motor"
drag, startPoint x: 365, startPoint y: 271, endPoint x: 283, endPoint y: 263, distance: 81.7
click at [316, 264] on textarea "fan motor" at bounding box center [420, 278] width 208 height 35
type textarea "x"
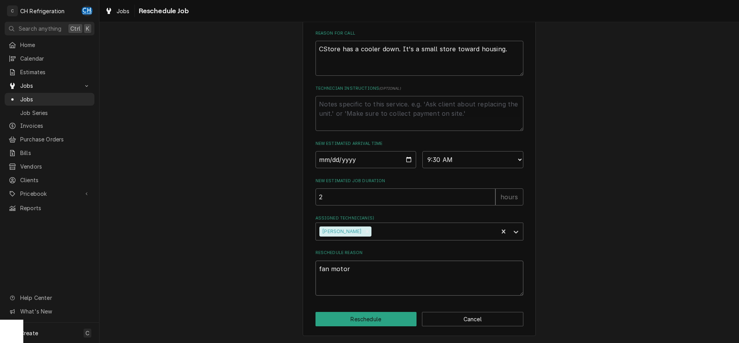
type textarea "p"
type textarea "x"
type textarea "pa"
type textarea "x"
type textarea "par"
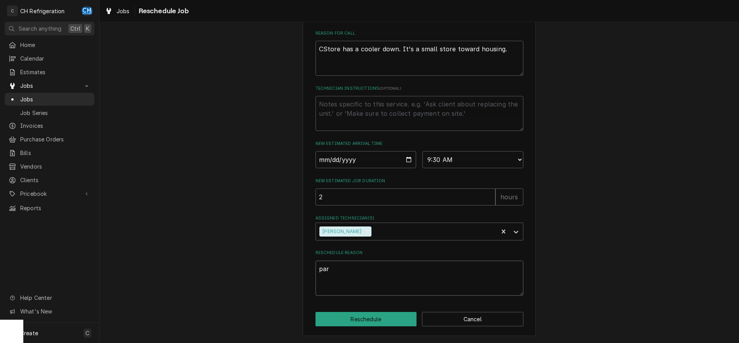
type textarea "x"
type textarea "part"
type textarea "x"
type textarea "parts"
click at [423, 151] on select "AM / PM 6:00 AM 6:15 AM 6:30 AM 6:45 AM 7:00 AM 7:15 AM 7:30 AM 7:45 AM 8:00 AM…" at bounding box center [473, 159] width 101 height 17
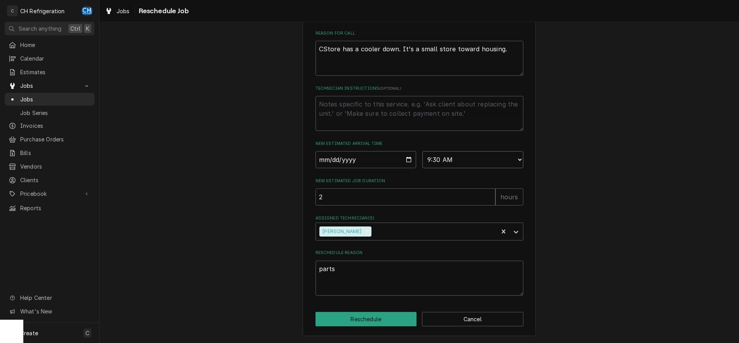
select select "09:00:00"
click option "9:00 AM" at bounding box center [0, 0] width 0 height 0
click at [362, 314] on button "Reschedule" at bounding box center [366, 319] width 101 height 14
type textarea "x"
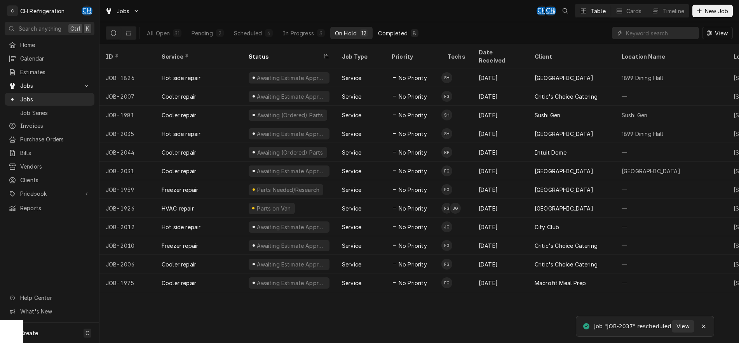
click at [390, 31] on div "Completed" at bounding box center [392, 33] width 29 height 8
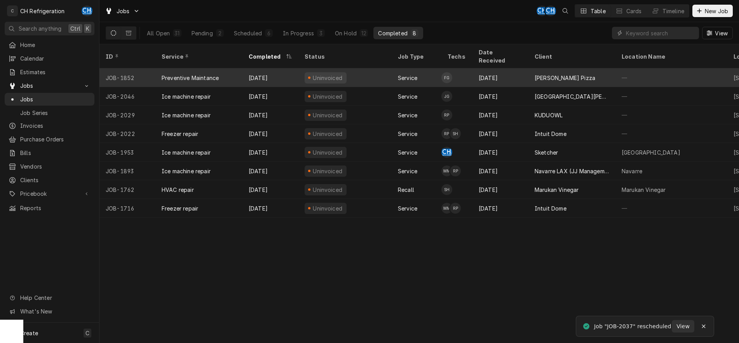
click at [537, 74] on div "[PERSON_NAME] Pizza" at bounding box center [565, 78] width 61 height 8
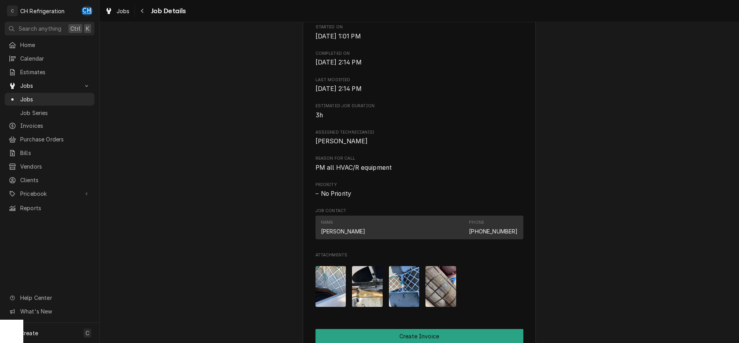
scroll to position [476, 0]
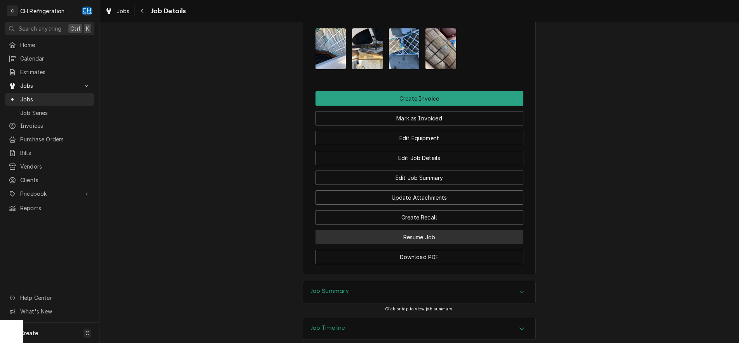
click at [414, 245] on button "Resume Job" at bounding box center [420, 237] width 208 height 14
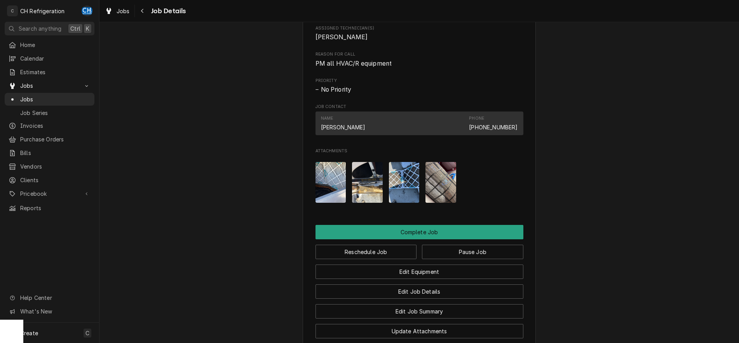
scroll to position [587, 0]
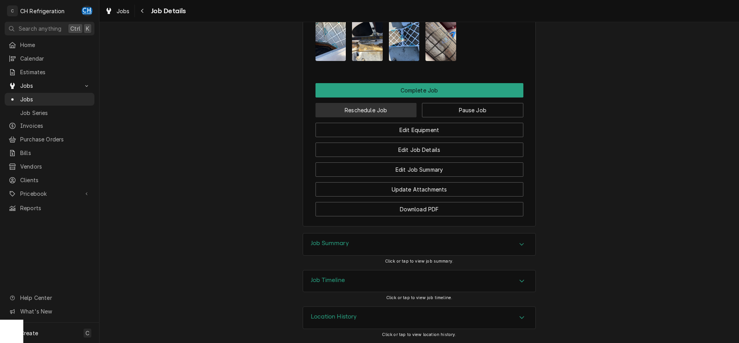
click at [378, 115] on button "Reschedule Job" at bounding box center [366, 110] width 101 height 14
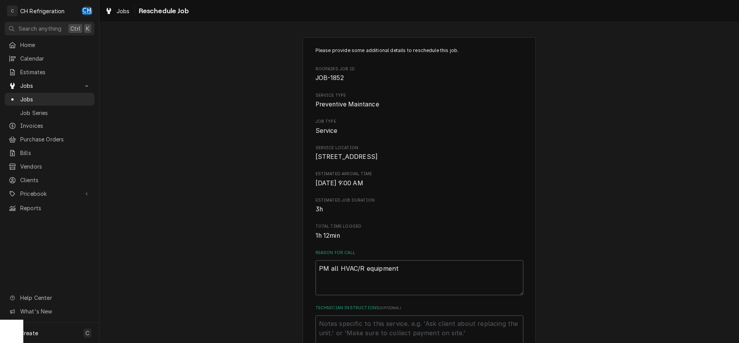
type textarea "x"
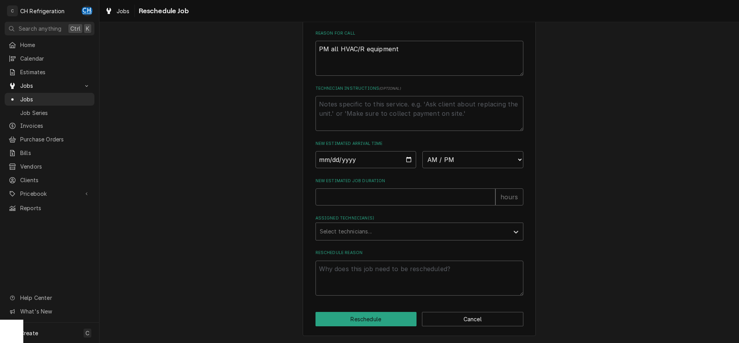
scroll to position [229, 0]
click at [407, 156] on input "Date" at bounding box center [366, 159] width 101 height 17
click at [408, 158] on input "Date" at bounding box center [366, 159] width 101 height 17
type input "2025-10-06"
type textarea "x"
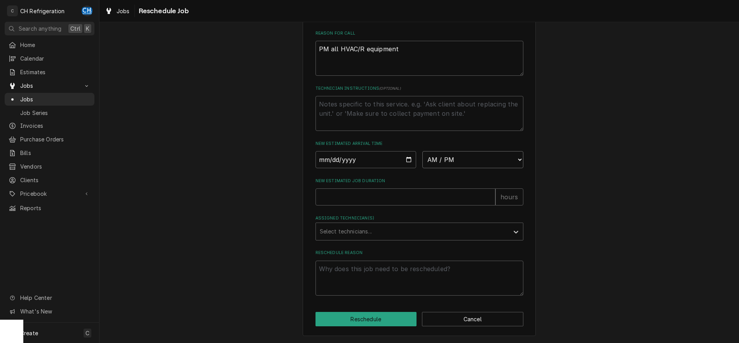
click at [423, 151] on select "AM / PM 6:00 AM 6:15 AM 6:30 AM 6:45 AM 7:00 AM 7:15 AM 7:30 AM 7:45 AM 8:00 AM…" at bounding box center [473, 159] width 101 height 17
select select "11:00:00"
click option "11:00 AM" at bounding box center [0, 0] width 0 height 0
click at [377, 195] on input "New Estimated Job Duration" at bounding box center [406, 197] width 180 height 17
type textarea "x"
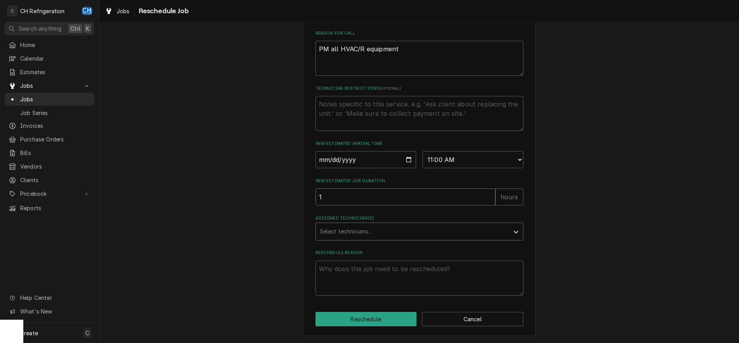
type input "1"
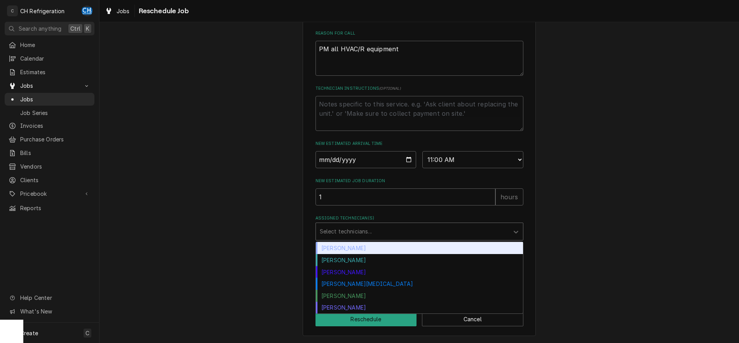
click at [358, 234] on div "Assigned Technician(s)" at bounding box center [412, 232] width 185 height 14
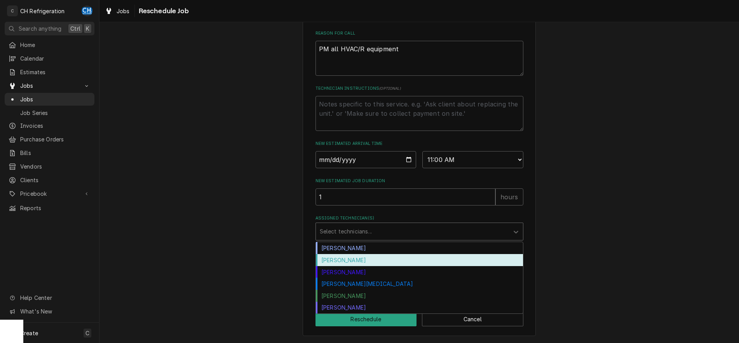
click at [344, 264] on div "Fred Gonzalez" at bounding box center [419, 260] width 207 height 12
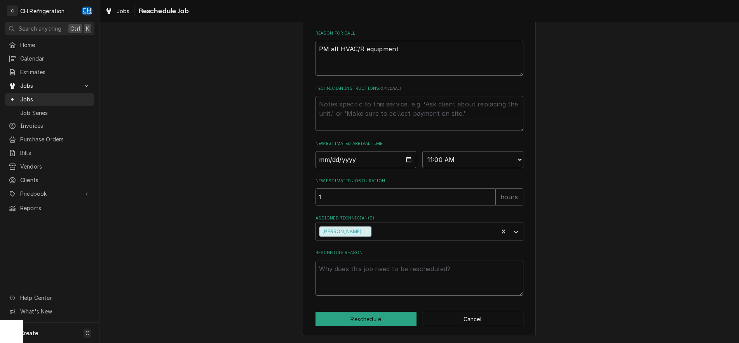
click at [341, 275] on textarea "Reschedule Reason" at bounding box center [420, 278] width 208 height 35
type textarea "x"
type textarea "f"
type textarea "x"
type textarea "fi"
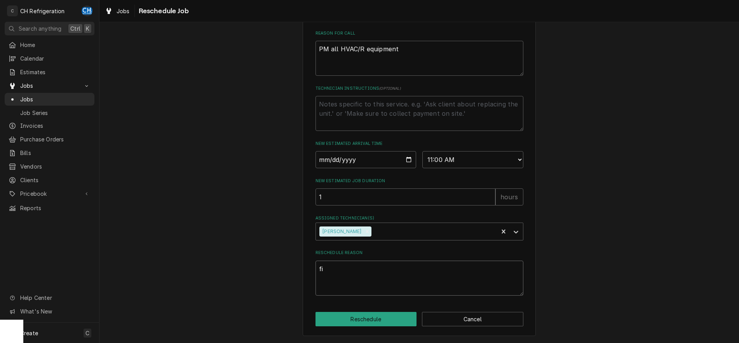
type textarea "x"
type textarea "fin"
type textarea "x"
type textarea "fini"
type textarea "x"
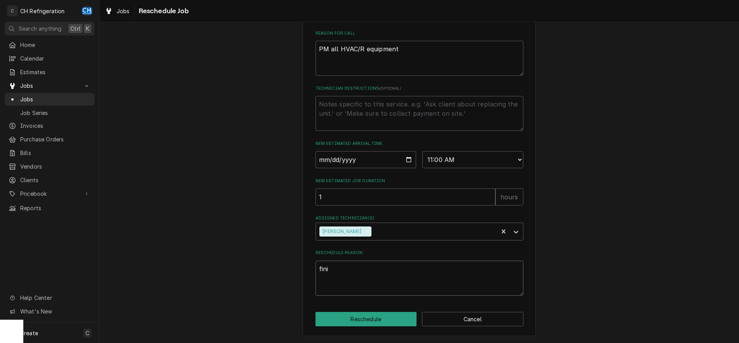
type textarea "finis"
type textarea "x"
type textarea "finish"
type textarea "x"
type textarea "finish"
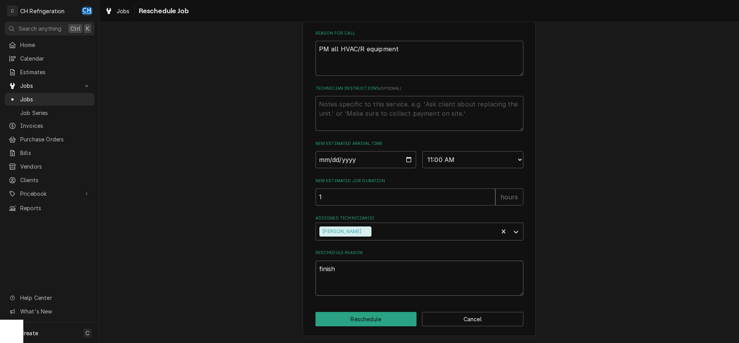
type textarea "x"
type textarea "finish P"
type textarea "x"
type textarea "finish PM"
click at [367, 317] on button "Reschedule" at bounding box center [366, 319] width 101 height 14
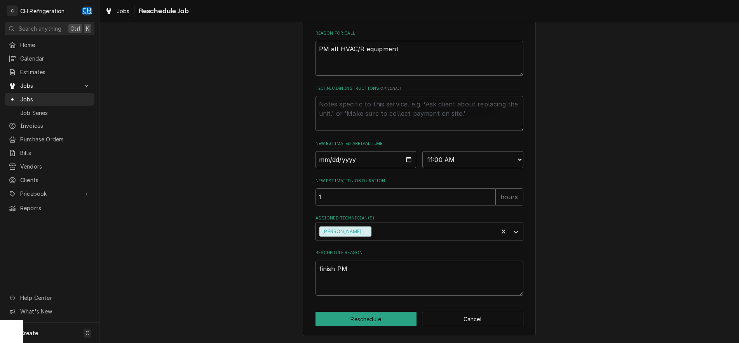
type textarea "x"
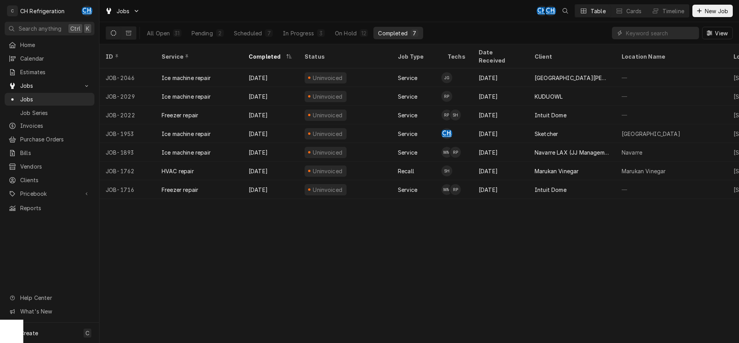
click at [400, 38] on button "Completed 7" at bounding box center [398, 33] width 49 height 12
click at [260, 37] on div "Scheduled" at bounding box center [248, 33] width 28 height 8
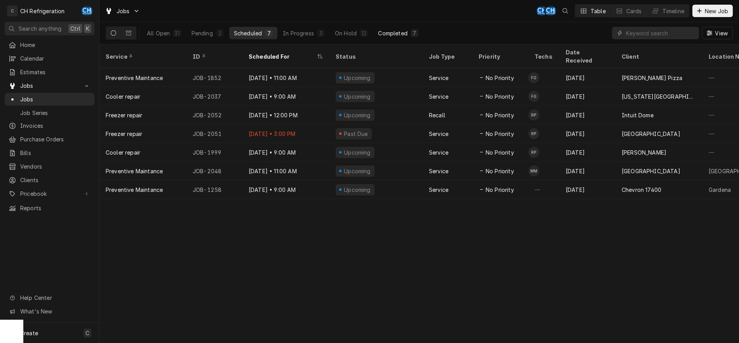
click at [406, 35] on div "Completed" at bounding box center [392, 33] width 29 height 8
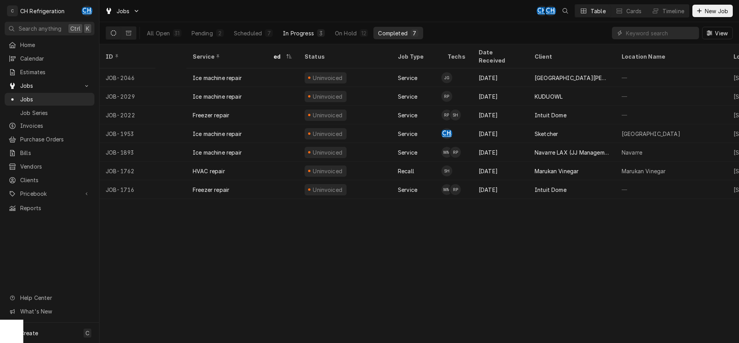
click at [313, 35] on div "In Progress" at bounding box center [298, 33] width 31 height 8
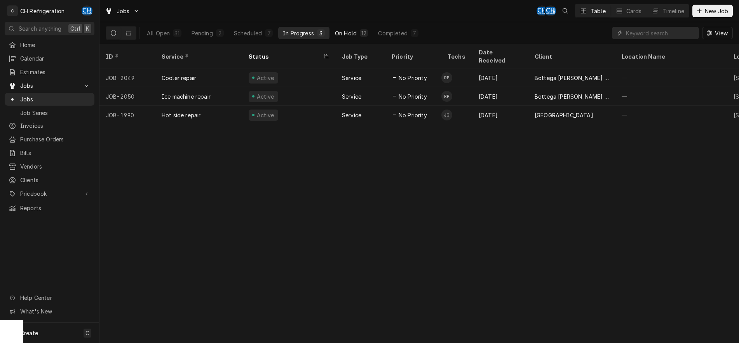
click at [334, 34] on button "On Hold 12" at bounding box center [351, 33] width 42 height 12
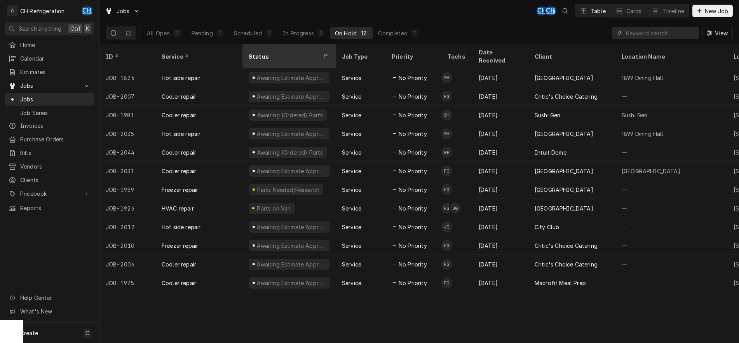
click at [286, 48] on div "Status" at bounding box center [289, 56] width 90 height 21
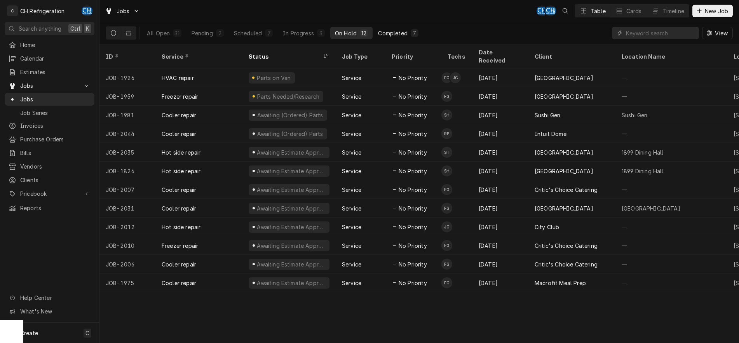
click at [410, 33] on button "Completed 7" at bounding box center [398, 33] width 49 height 12
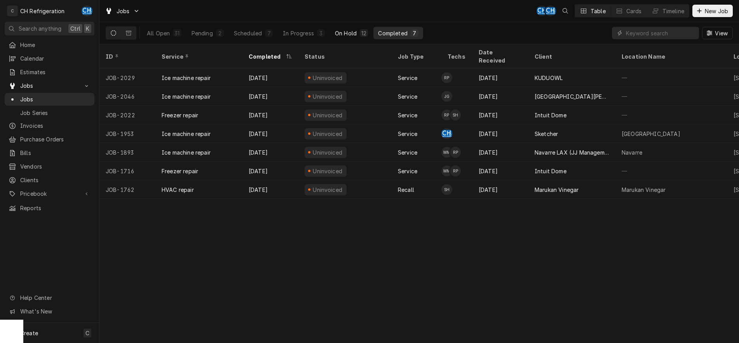
click at [366, 34] on div "12" at bounding box center [364, 33] width 5 height 8
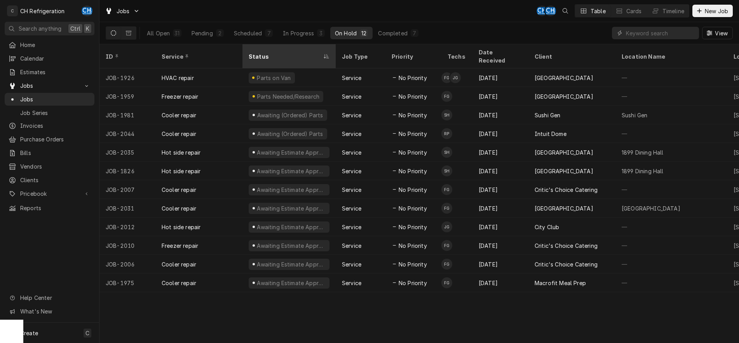
click at [262, 52] on div "Status" at bounding box center [285, 56] width 73 height 8
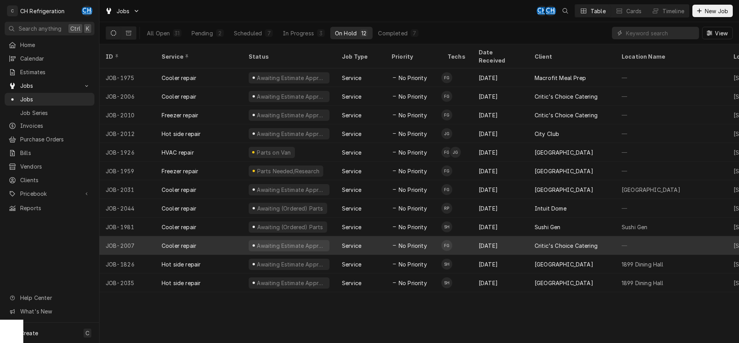
click at [537, 242] on div "Critic's Choice Catering" at bounding box center [566, 246] width 63 height 8
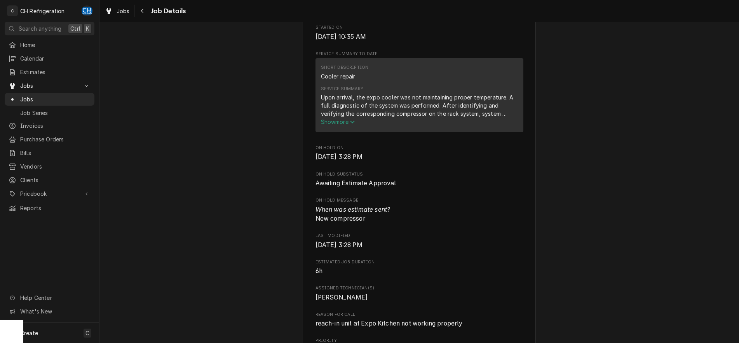
scroll to position [238, 0]
click at [344, 125] on span "Show more" at bounding box center [338, 121] width 34 height 7
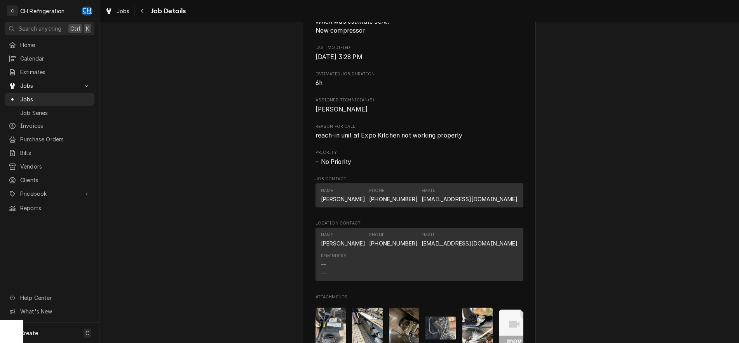
scroll to position [429, 0]
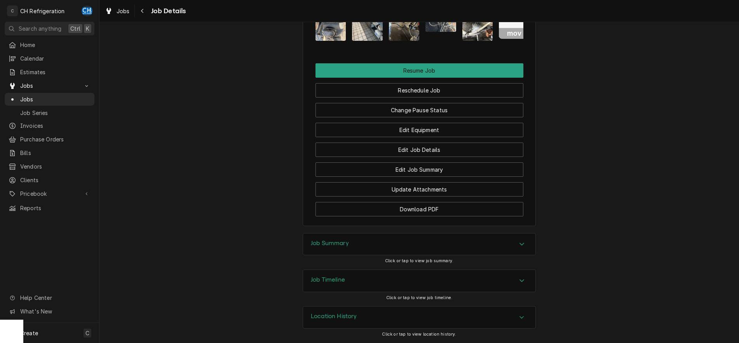
click at [333, 246] on h3 "Job Summary" at bounding box center [330, 243] width 38 height 7
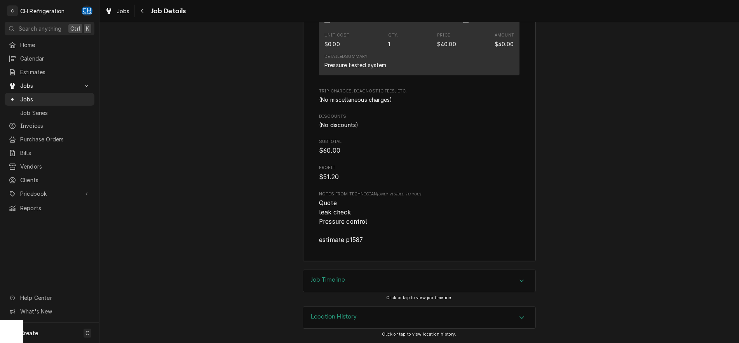
scroll to position [1604, 0]
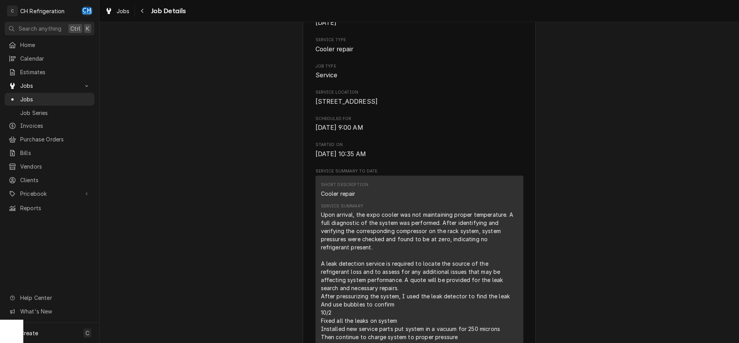
scroll to position [0, 0]
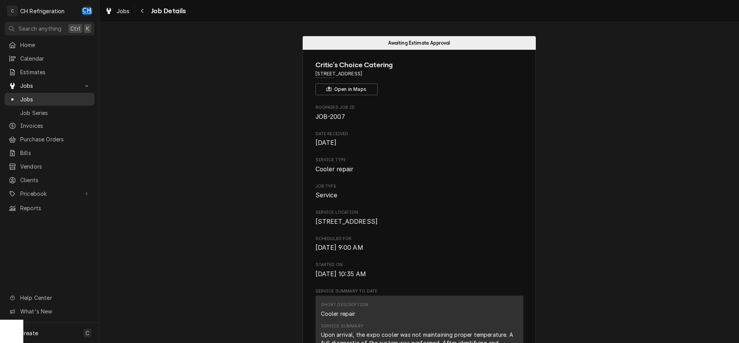
click at [23, 97] on span "Jobs" at bounding box center [55, 99] width 70 height 8
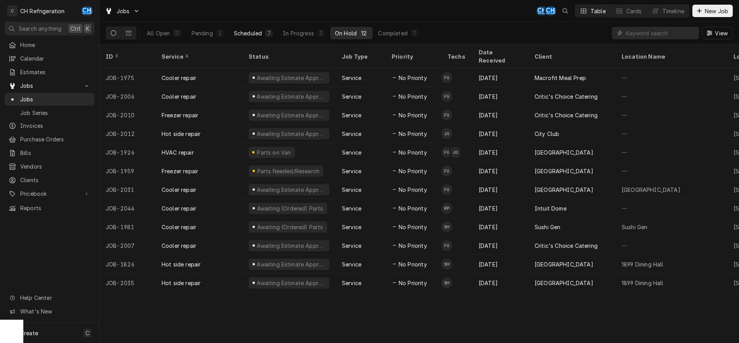
click at [252, 31] on div "Scheduled" at bounding box center [248, 33] width 28 height 8
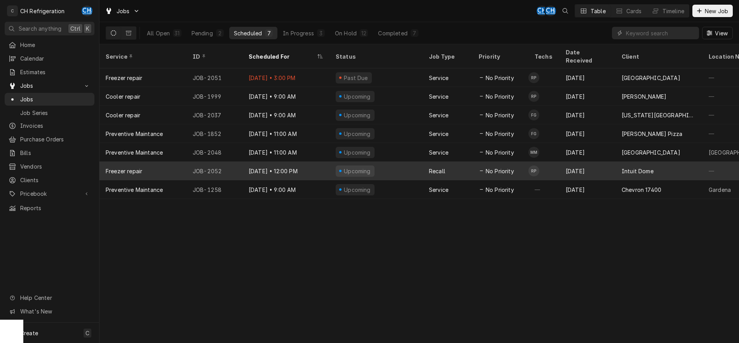
click at [554, 162] on td "RP" at bounding box center [544, 171] width 31 height 19
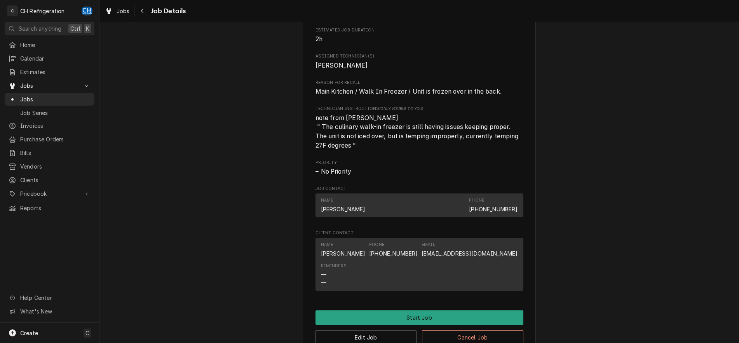
scroll to position [517, 0]
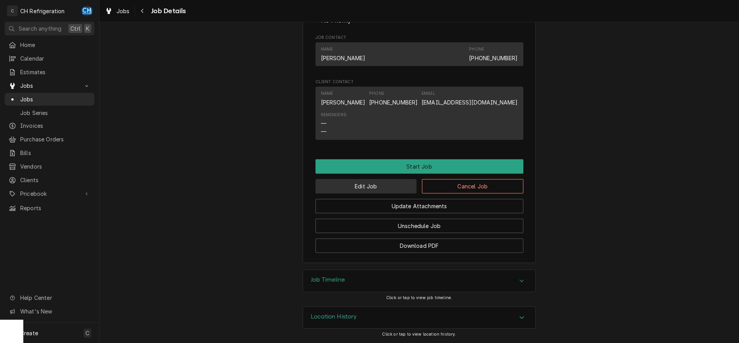
click at [381, 191] on button "Edit Job" at bounding box center [366, 186] width 101 height 14
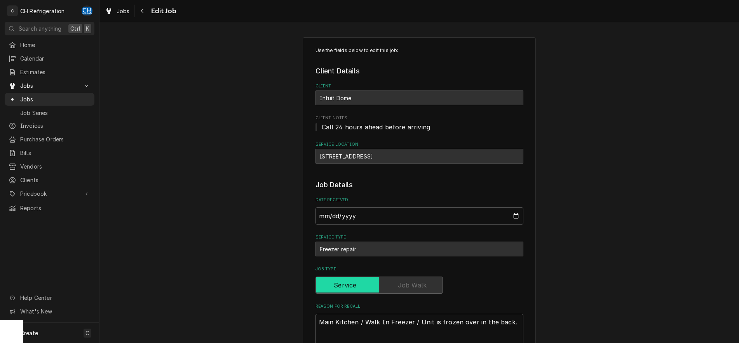
scroll to position [432, 0]
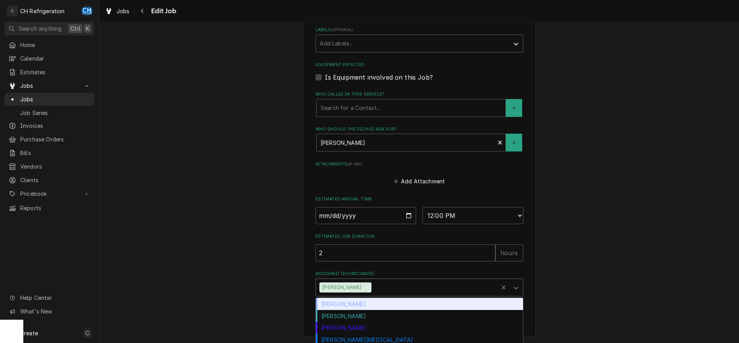
click at [379, 287] on div "Assigned Technician(s)" at bounding box center [433, 288] width 121 height 14
click at [359, 307] on div "[PERSON_NAME]" at bounding box center [419, 304] width 207 height 12
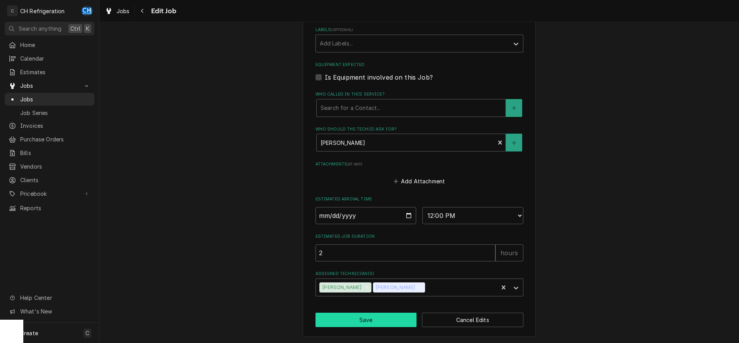
click at [359, 313] on button "Save" at bounding box center [366, 320] width 101 height 14
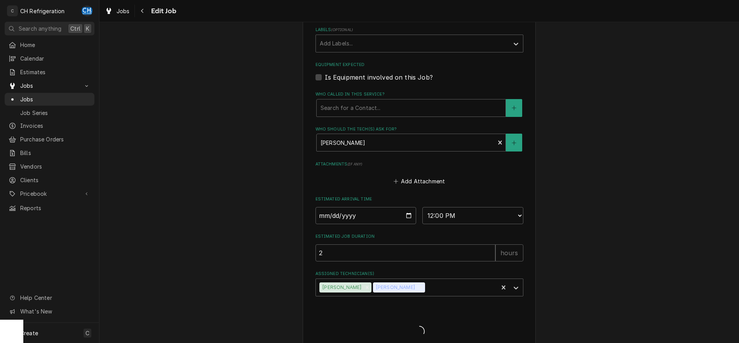
type textarea "x"
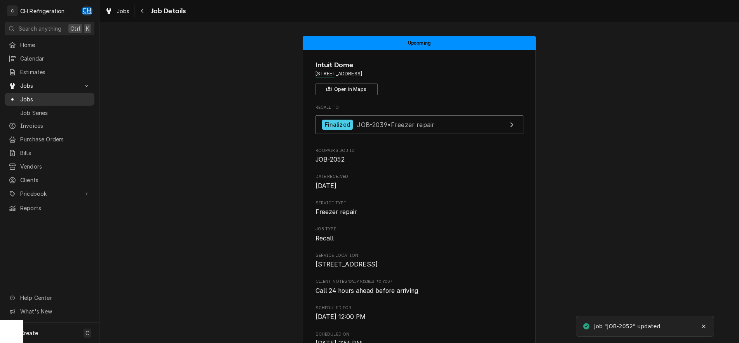
click at [32, 95] on span "Jobs" at bounding box center [55, 99] width 70 height 8
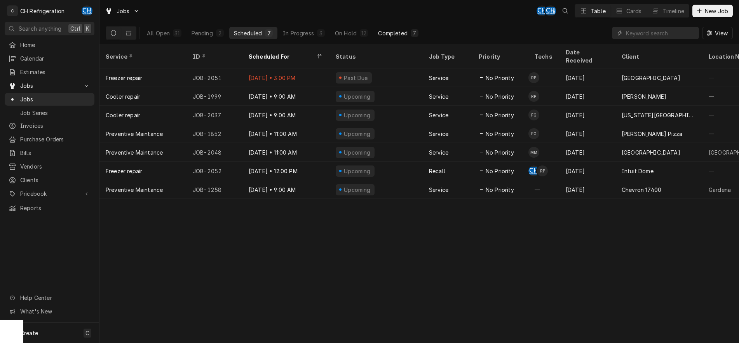
click at [383, 32] on div "Completed" at bounding box center [392, 33] width 29 height 8
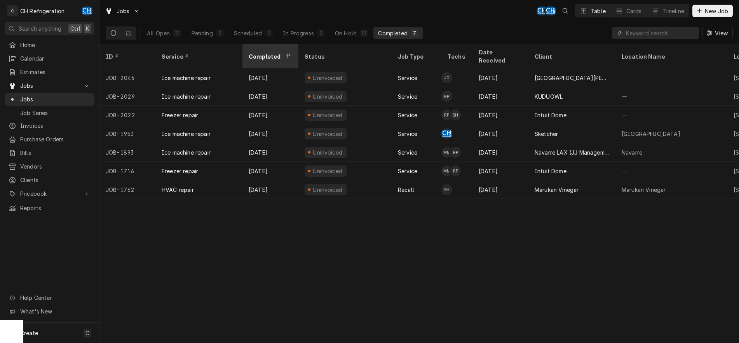
click at [252, 52] on div "Completed" at bounding box center [267, 56] width 36 height 8
click at [324, 54] on div "Status" at bounding box center [344, 56] width 79 height 8
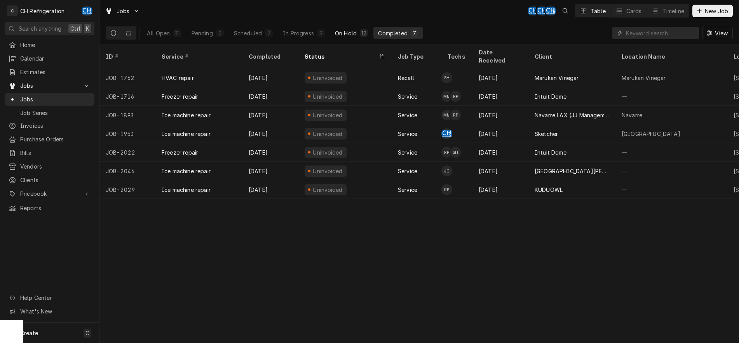
click at [349, 31] on div "On Hold" at bounding box center [346, 33] width 22 height 8
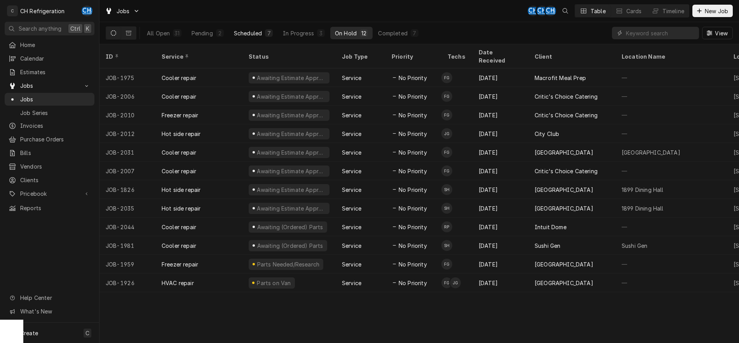
click at [253, 34] on div "Scheduled" at bounding box center [248, 33] width 28 height 8
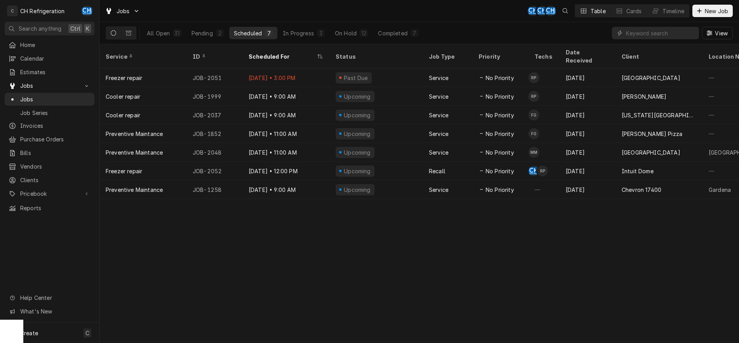
click at [485, 241] on div "Service ID Scheduled For Status Job Type Priority Techs Date Received Client Lo…" at bounding box center [420, 193] width 640 height 299
click at [419, 37] on button "Completed 7" at bounding box center [398, 33] width 49 height 12
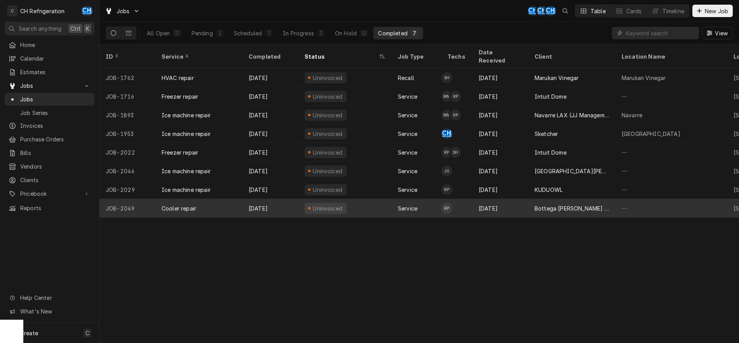
click at [538, 204] on div "Bottega [PERSON_NAME] WEHO" at bounding box center [572, 208] width 75 height 8
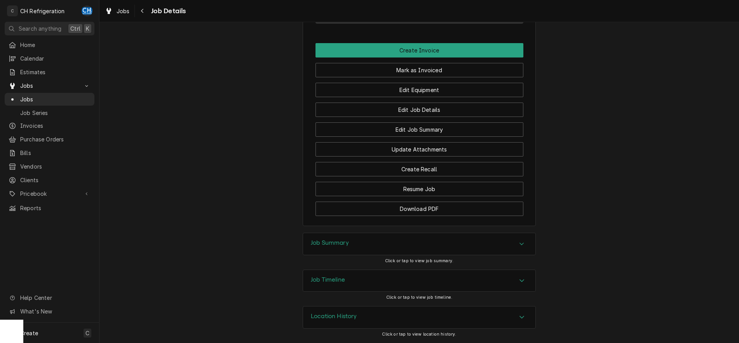
click at [369, 243] on div "Job Summary" at bounding box center [419, 244] width 232 height 22
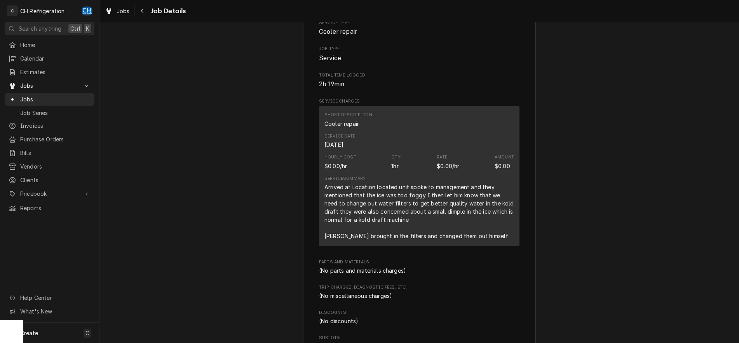
scroll to position [814, 0]
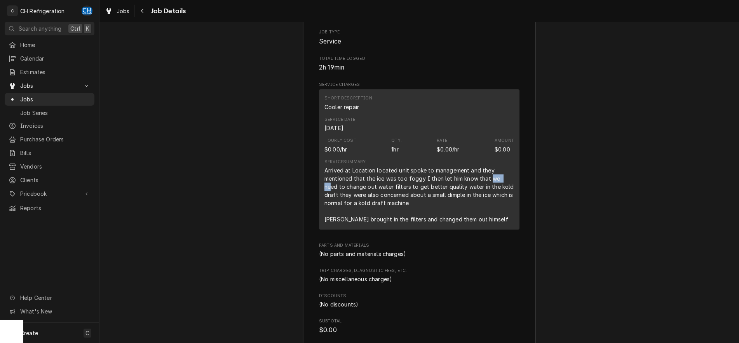
drag, startPoint x: 489, startPoint y: 189, endPoint x: 505, endPoint y: 189, distance: 15.9
click at [505, 189] on div "Arrived at Location located unit spoke to management and they mentioned that th…" at bounding box center [420, 194] width 190 height 57
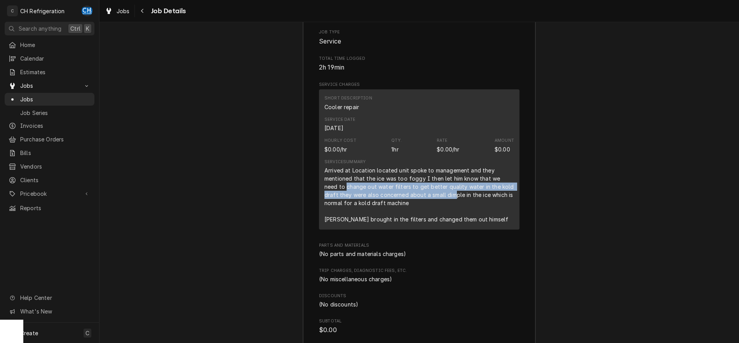
drag, startPoint x: 331, startPoint y: 194, endPoint x: 375, endPoint y: 213, distance: 47.2
click at [419, 206] on div "Arrived at Location located unit spoke to management and they mentioned that th…" at bounding box center [420, 194] width 190 height 57
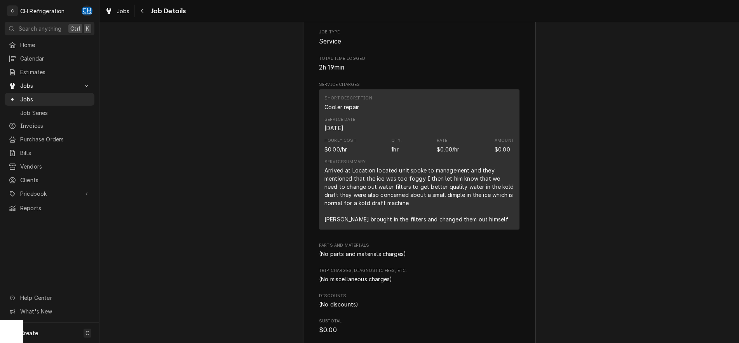
click at [324, 209] on div "Short Description Cooler repair Service Date Oct 3, 2025 Hourly Cost $0.00/hr Q…" at bounding box center [419, 159] width 201 height 140
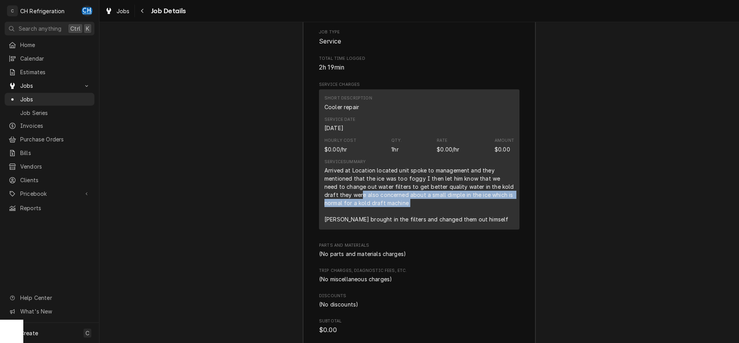
drag, startPoint x: 347, startPoint y: 203, endPoint x: 349, endPoint y: 222, distance: 18.4
click at [349, 222] on div "Arrived at Location located unit spoke to management and they mentioned that th…" at bounding box center [420, 194] width 190 height 57
click at [374, 215] on div "Arrived at Location located unit spoke to management and they mentioned that th…" at bounding box center [420, 194] width 190 height 57
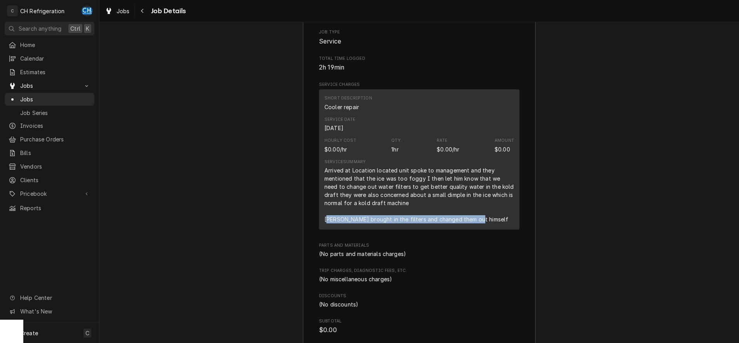
drag, startPoint x: 327, startPoint y: 228, endPoint x: 479, endPoint y: 227, distance: 152.0
click at [479, 224] on div "Arrived at Location located unit spoke to management and they mentioned that th…" at bounding box center [420, 194] width 190 height 57
click at [478, 224] on div "Arrived at Location located unit spoke to management and they mentioned that th…" at bounding box center [420, 194] width 190 height 57
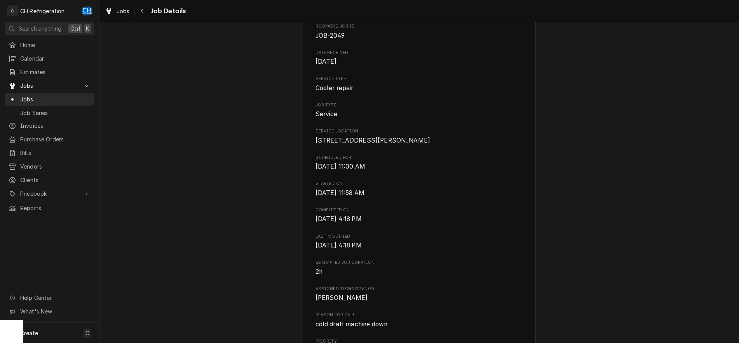
scroll to position [0, 0]
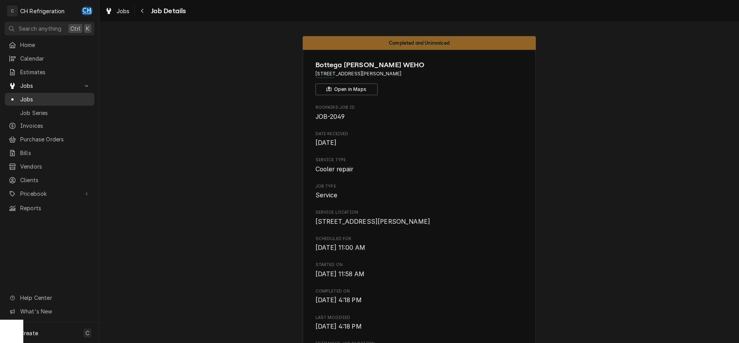
click at [52, 95] on span "Jobs" at bounding box center [55, 99] width 70 height 8
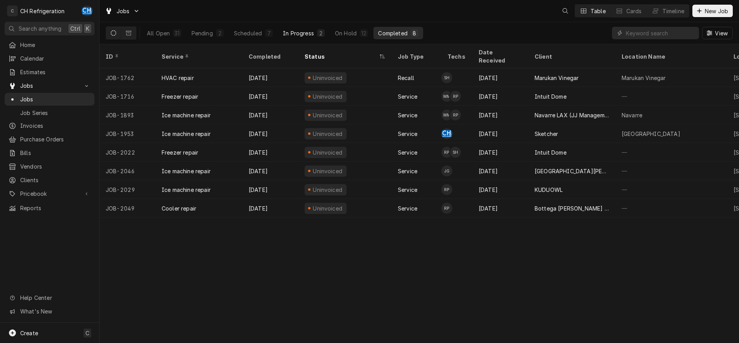
click at [311, 35] on div "In Progress" at bounding box center [298, 33] width 31 height 8
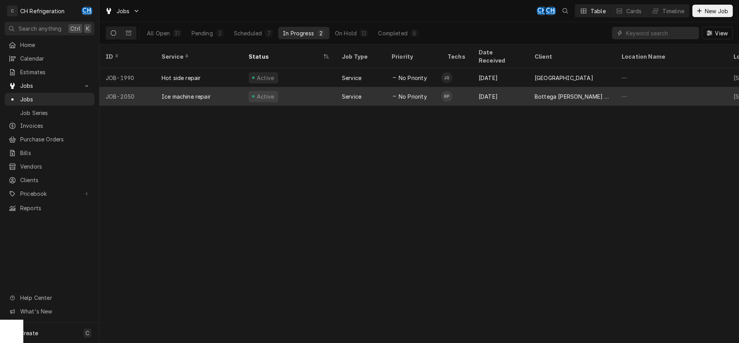
click at [410, 87] on div "No Priority" at bounding box center [414, 96] width 56 height 19
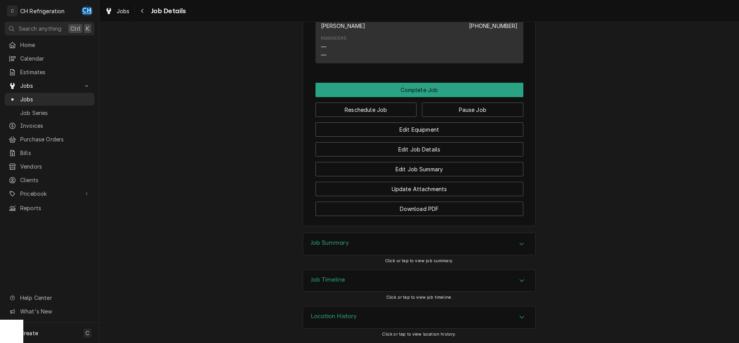
click at [324, 236] on div "Job Summary" at bounding box center [419, 244] width 232 height 22
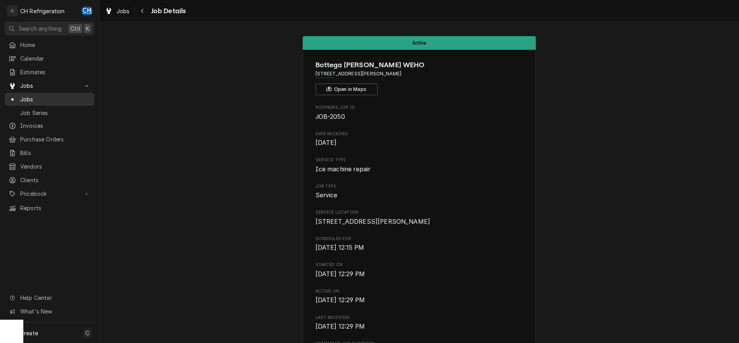
click at [22, 95] on span "Jobs" at bounding box center [55, 99] width 70 height 8
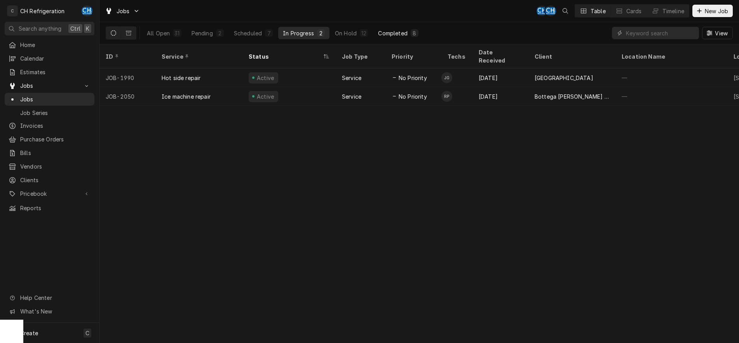
click at [391, 35] on div "Completed" at bounding box center [392, 33] width 29 height 8
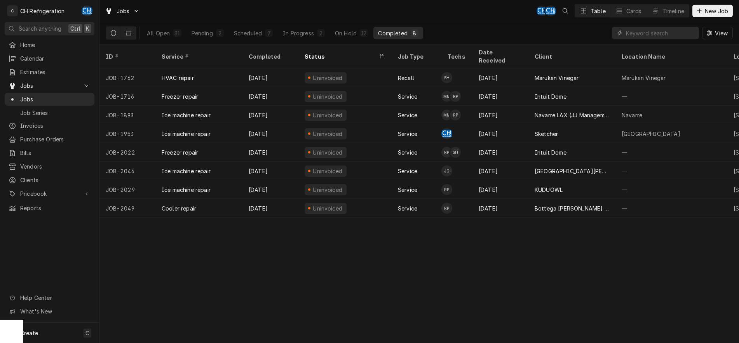
click at [352, 26] on div "All Open 31 Pending 2 Scheduled 7 In Progress 2 On Hold 12 Completed 8" at bounding box center [282, 33] width 281 height 22
click at [355, 29] on div "On Hold" at bounding box center [346, 33] width 22 height 8
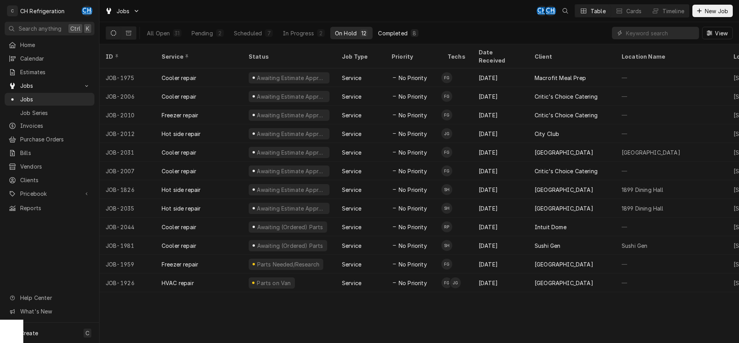
click at [398, 32] on div "Completed" at bounding box center [392, 33] width 29 height 8
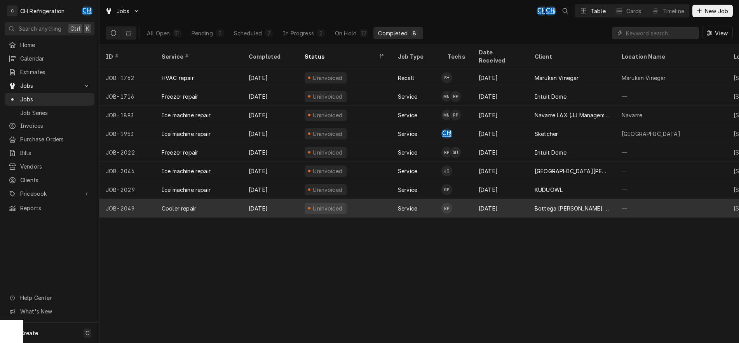
click at [514, 199] on div "Oct 3" at bounding box center [501, 208] width 56 height 19
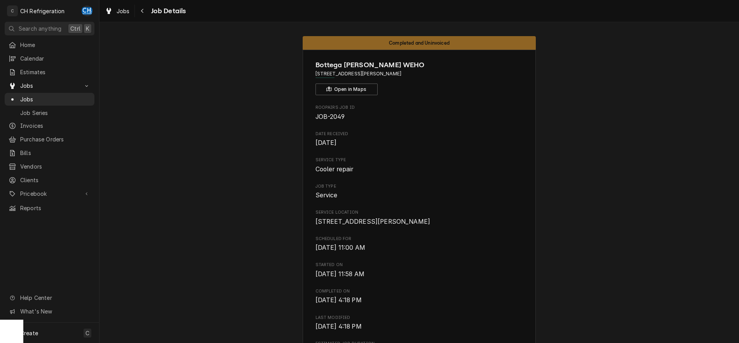
scroll to position [238, 0]
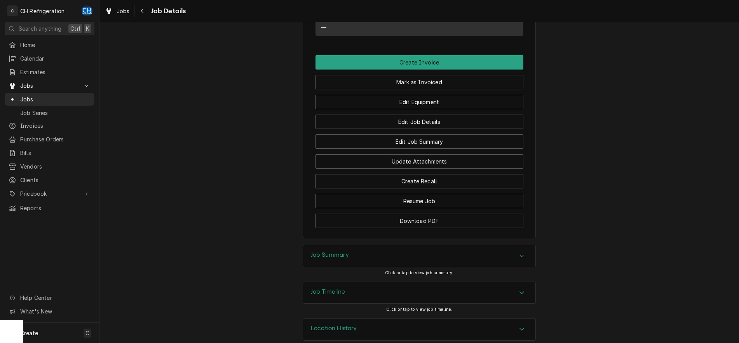
click at [358, 267] on div "Job Summary" at bounding box center [419, 256] width 232 height 22
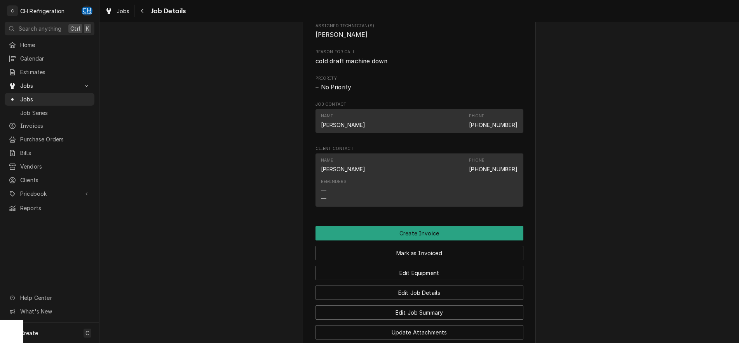
scroll to position [398, 0]
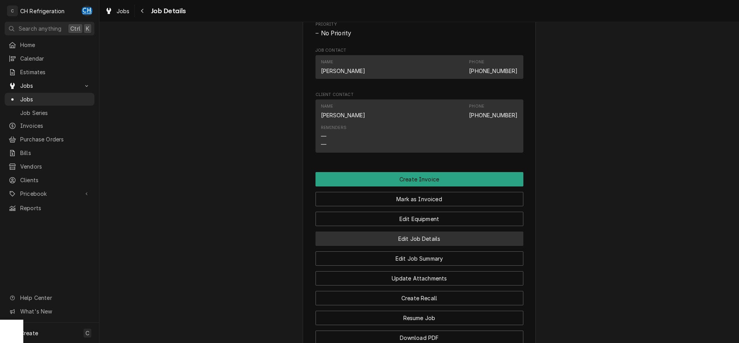
click at [384, 256] on div "Edit Job Summary" at bounding box center [420, 256] width 208 height 20
click at [384, 246] on button "Edit Job Details" at bounding box center [420, 239] width 208 height 14
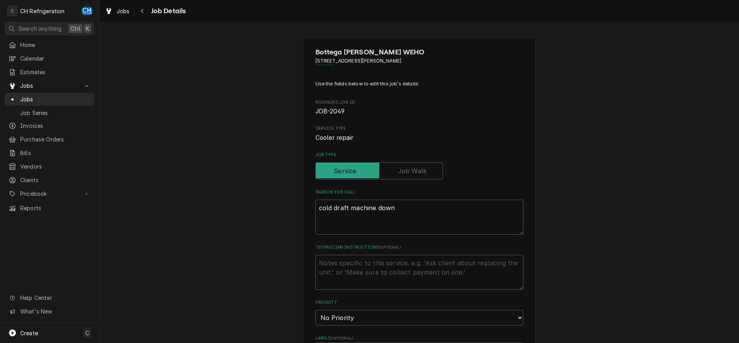
type textarea "x"
click at [321, 204] on textarea "cold draft machine down" at bounding box center [420, 217] width 208 height 35
type textarea "old draft machine down"
type textarea "x"
type textarea "kold draft machine down"
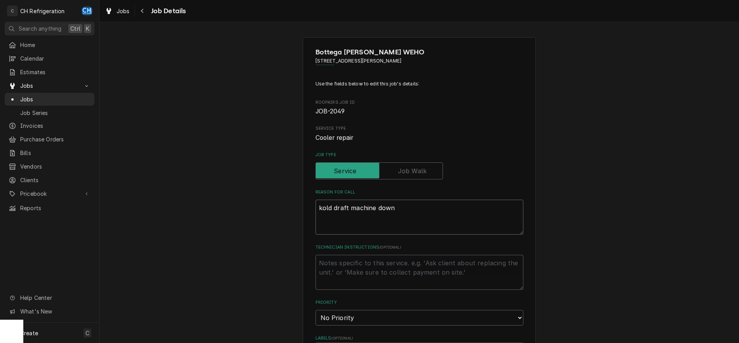
type textarea "x"
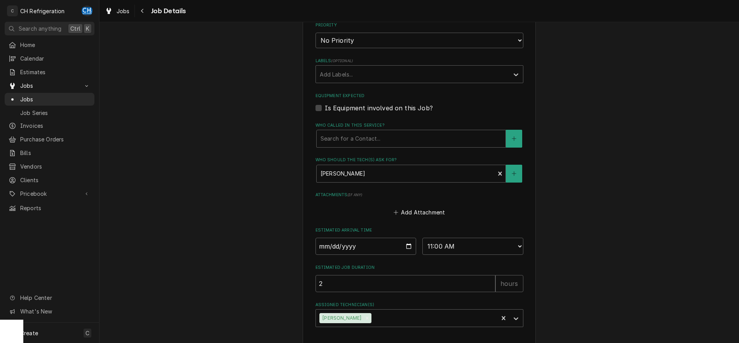
scroll to position [308, 0]
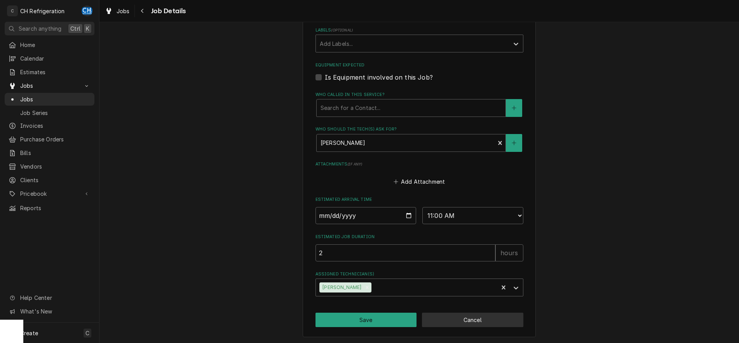
type textarea "kold draft machine down"
click at [474, 314] on button "Cancel" at bounding box center [472, 320] width 101 height 14
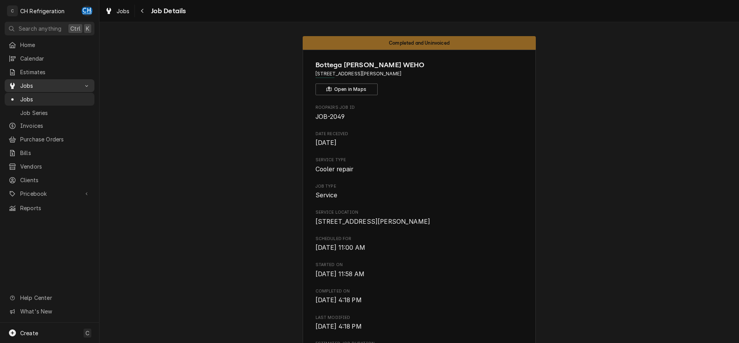
click at [23, 88] on link "Jobs" at bounding box center [50, 85] width 90 height 13
click at [21, 89] on link "Jobs" at bounding box center [50, 85] width 90 height 13
click at [26, 100] on span "Jobs" at bounding box center [55, 99] width 70 height 8
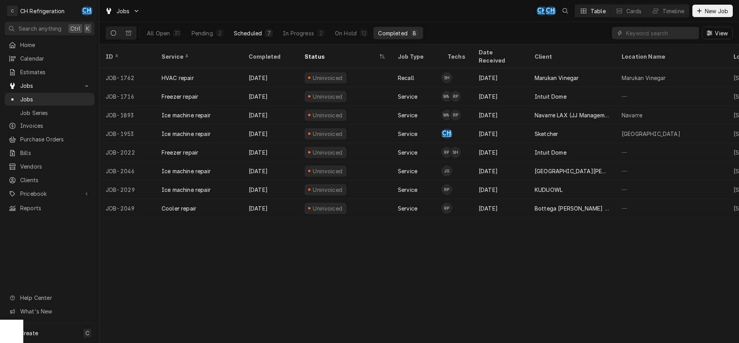
click at [250, 33] on div "Scheduled" at bounding box center [248, 33] width 28 height 8
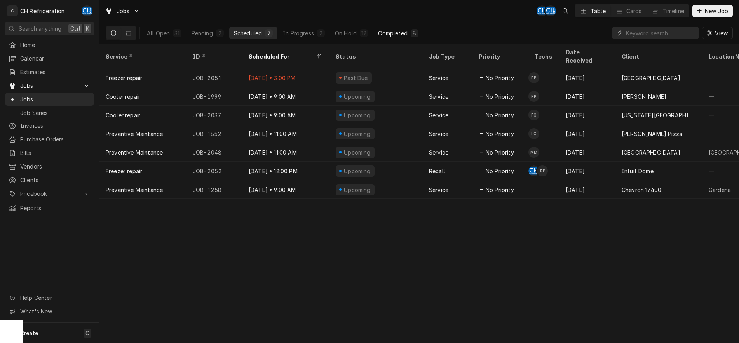
click at [406, 31] on div "Completed" at bounding box center [392, 33] width 29 height 8
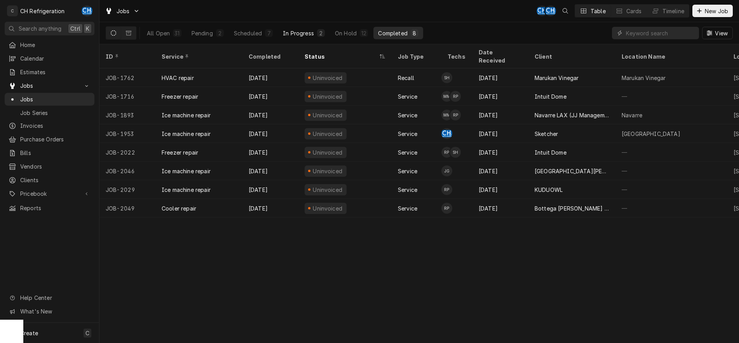
click at [309, 31] on div "In Progress" at bounding box center [298, 33] width 31 height 8
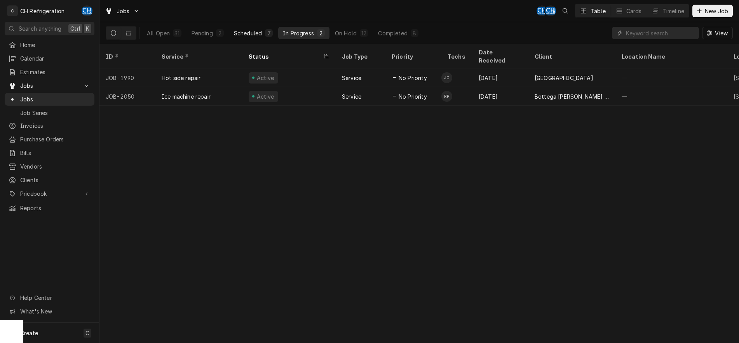
click at [246, 29] on button "Scheduled 7" at bounding box center [253, 33] width 48 height 12
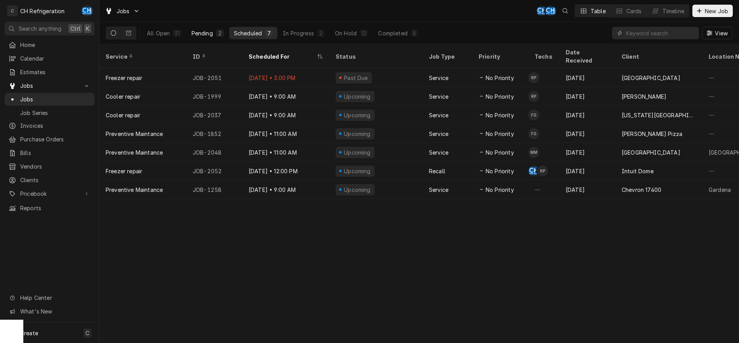
click at [227, 31] on button "Pending 2" at bounding box center [208, 33] width 42 height 12
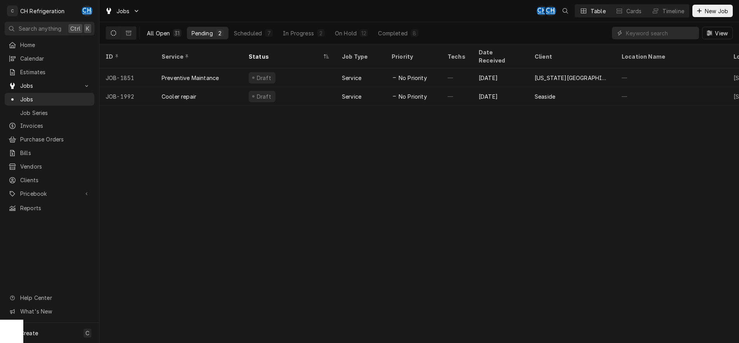
click at [174, 32] on div "31" at bounding box center [177, 33] width 8 height 8
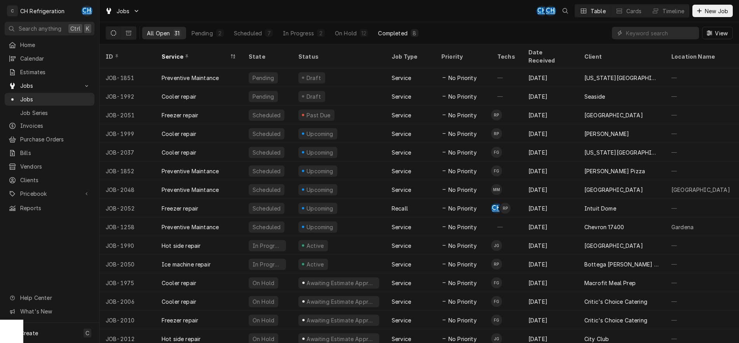
click at [414, 32] on div "8" at bounding box center [414, 33] width 5 height 8
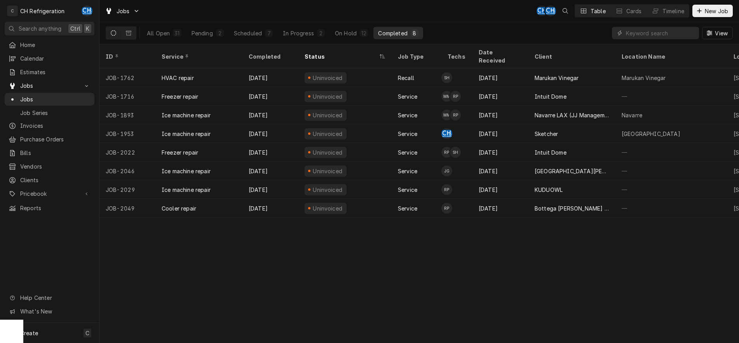
click at [441, 253] on div "ID Service Completed Status Job Type Techs Date Received Client Location Name L…" at bounding box center [420, 193] width 640 height 299
click at [409, 30] on button "Completed 8" at bounding box center [398, 33] width 49 height 12
drag, startPoint x: 393, startPoint y: 35, endPoint x: 314, endPoint y: 33, distance: 79.0
click at [393, 35] on div "Completed" at bounding box center [392, 33] width 29 height 8
click at [260, 31] on div "Scheduled" at bounding box center [248, 33] width 28 height 8
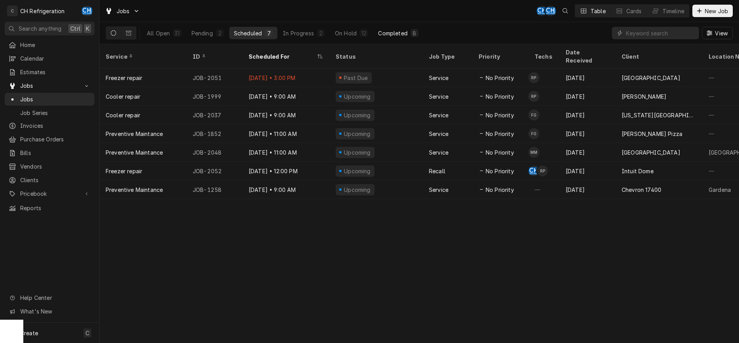
click at [407, 35] on div "Completed" at bounding box center [392, 33] width 29 height 8
